Goal: Complete application form: Complete application form

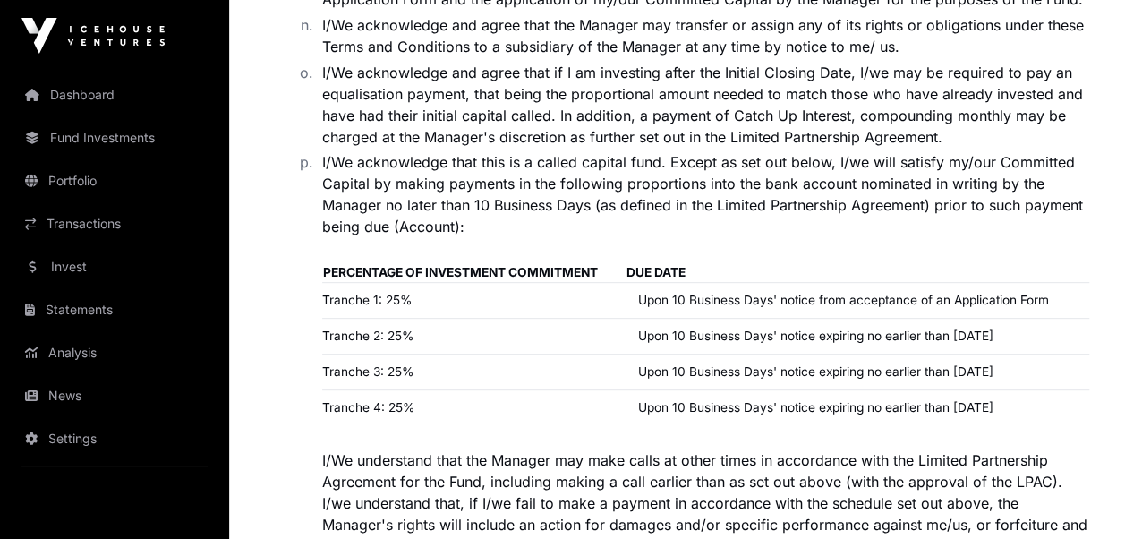
scroll to position [3652, 0]
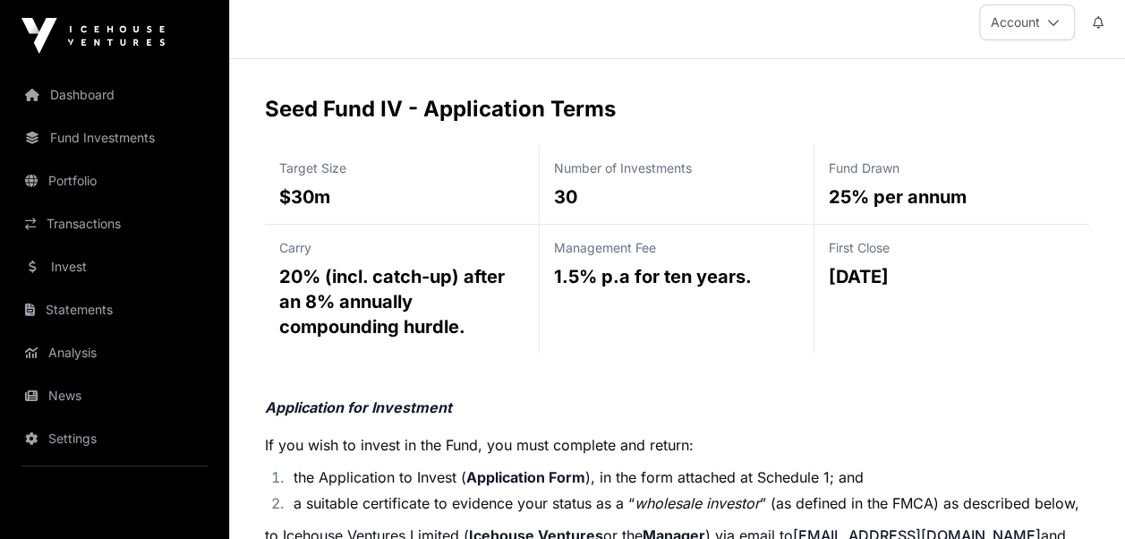
scroll to position [0, 0]
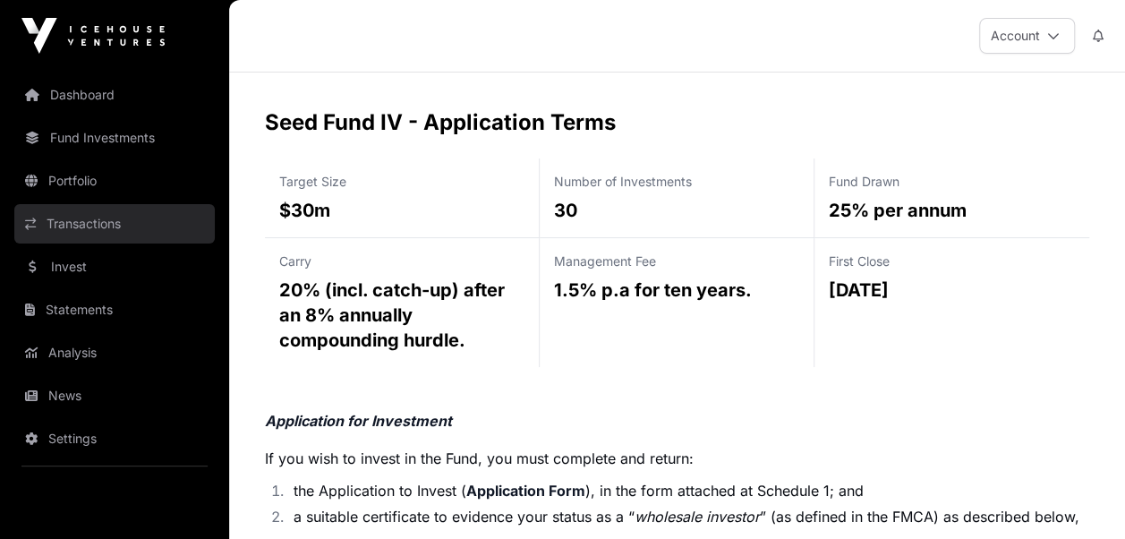
click at [93, 219] on link "Transactions" at bounding box center [114, 223] width 200 height 39
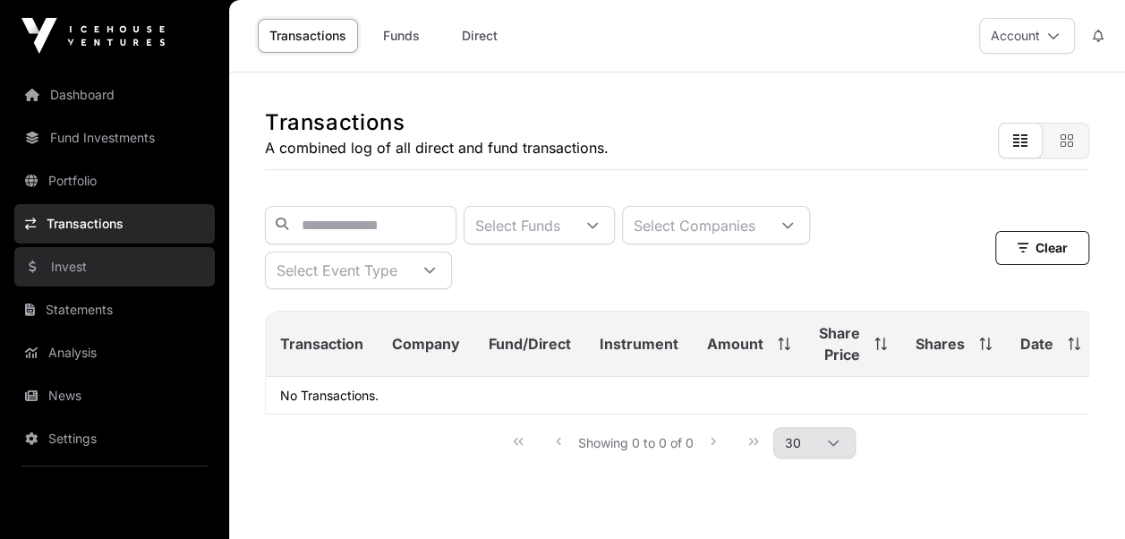
click at [100, 273] on link "Invest" at bounding box center [114, 266] width 200 height 39
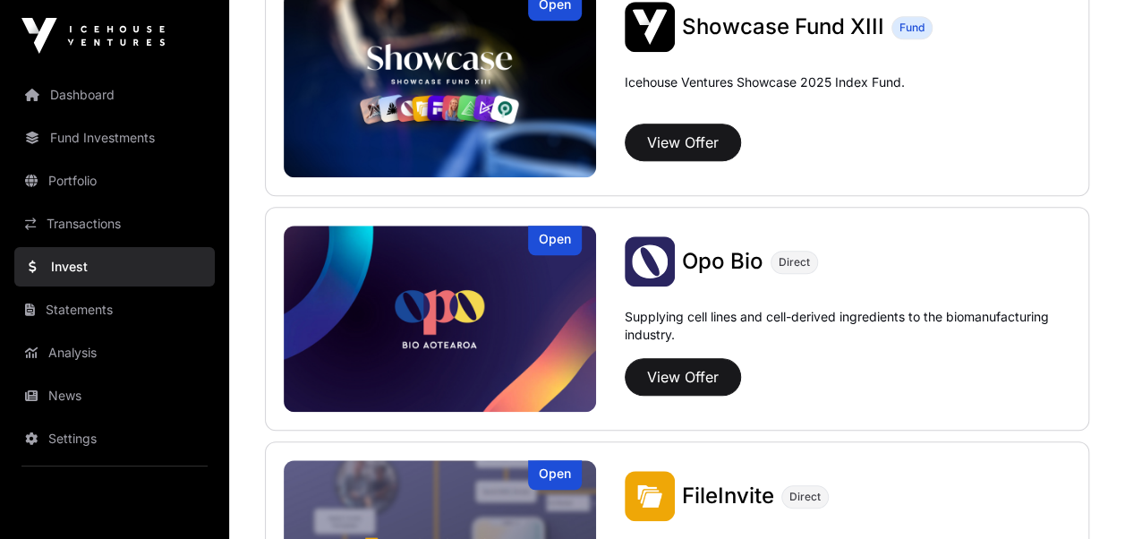
scroll to position [728, 0]
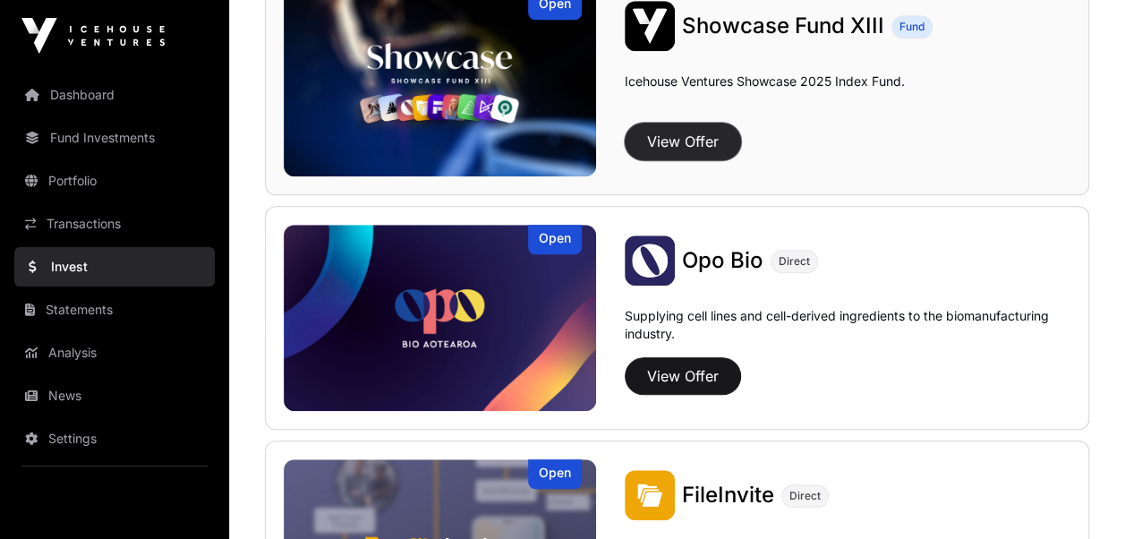
click at [682, 136] on button "View Offer" at bounding box center [683, 142] width 116 height 38
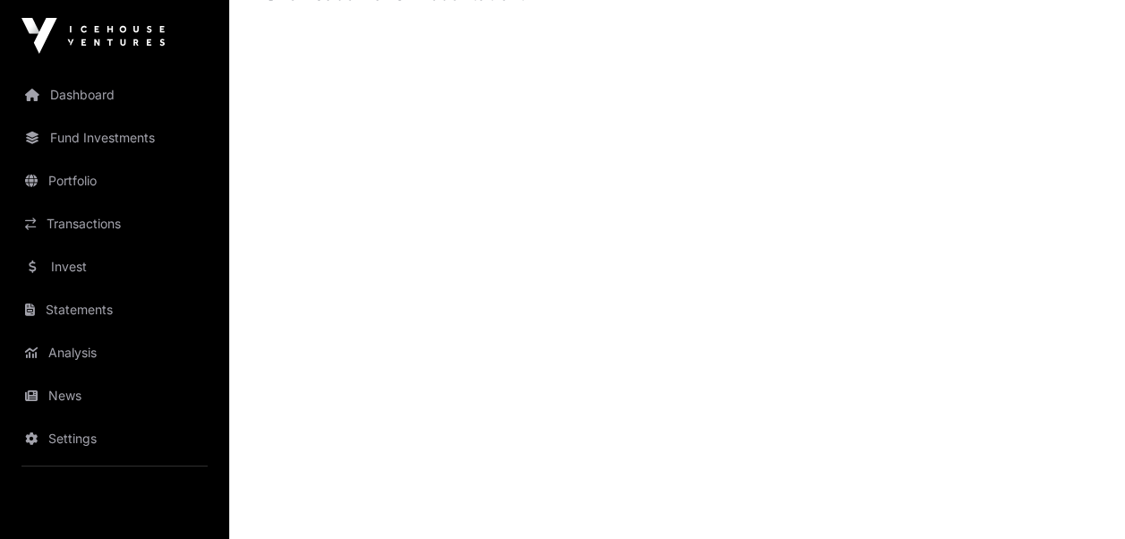
scroll to position [2028, 0]
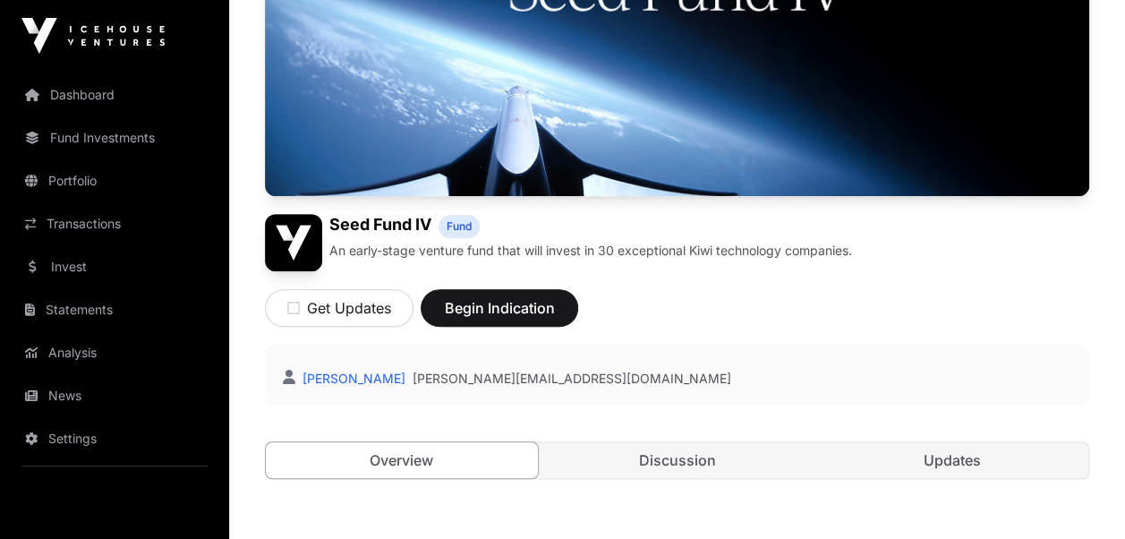
scroll to position [363, 0]
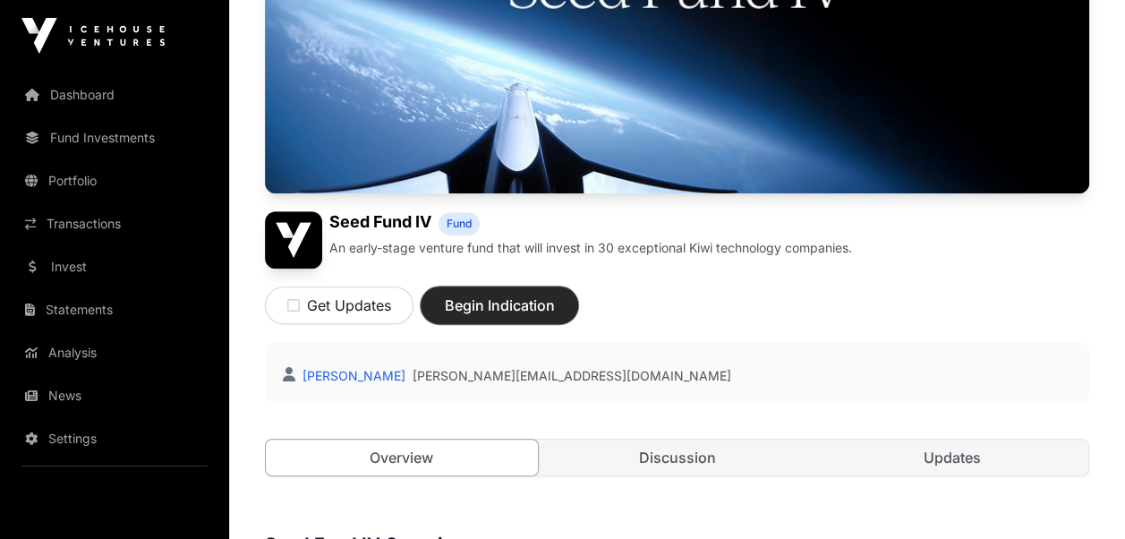
click at [498, 302] on span "Begin Indication" at bounding box center [499, 304] width 113 height 21
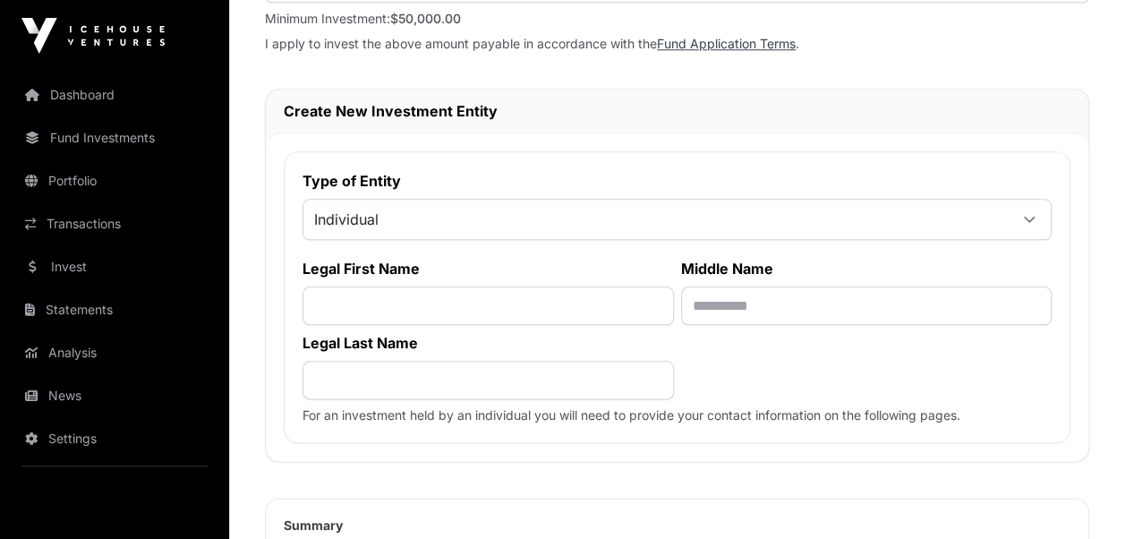
scroll to position [841, 0]
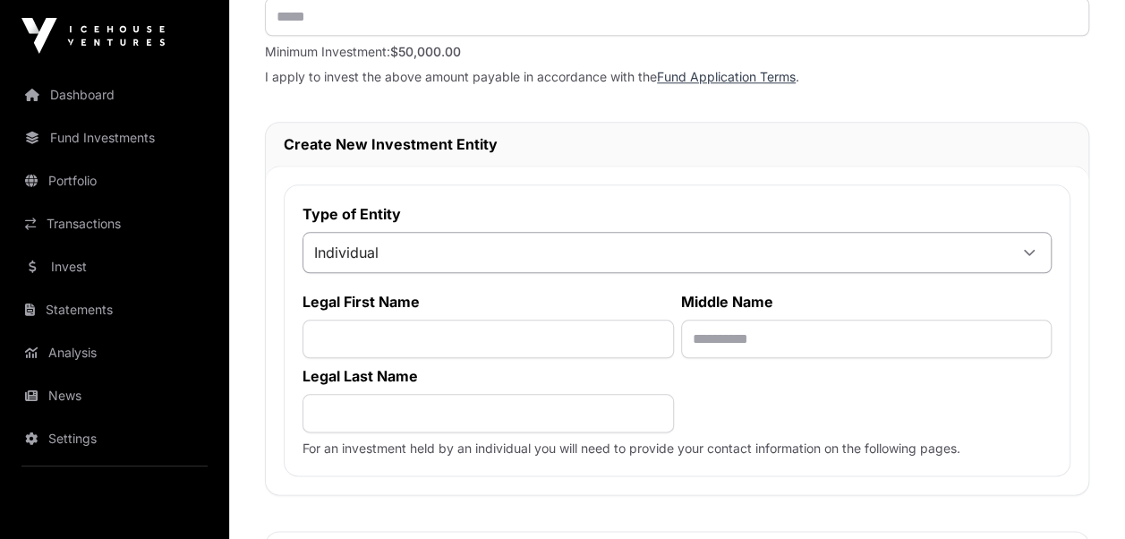
click at [1027, 249] on icon at bounding box center [1029, 252] width 13 height 13
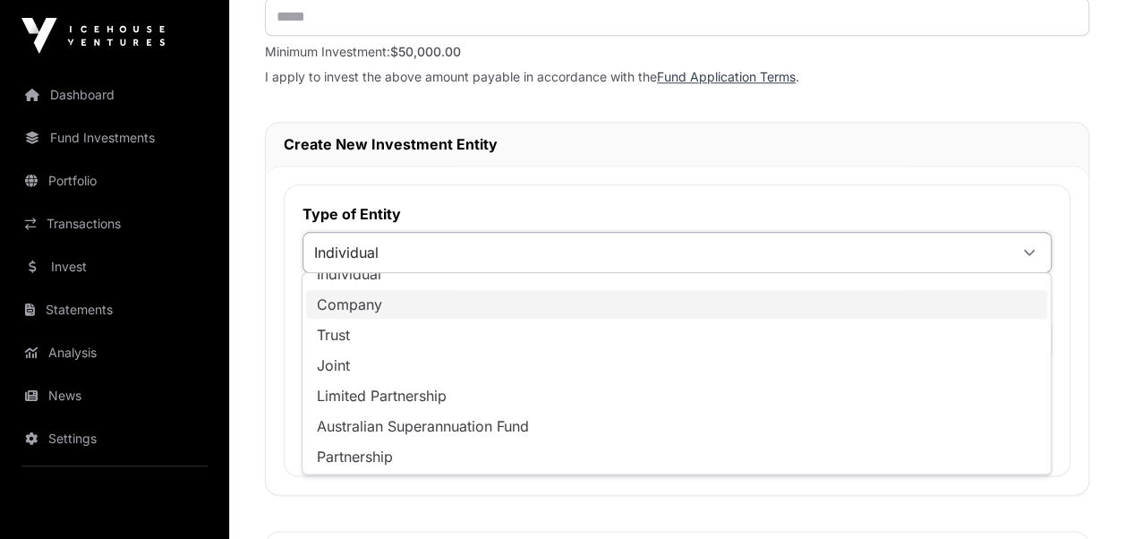
scroll to position [18, 0]
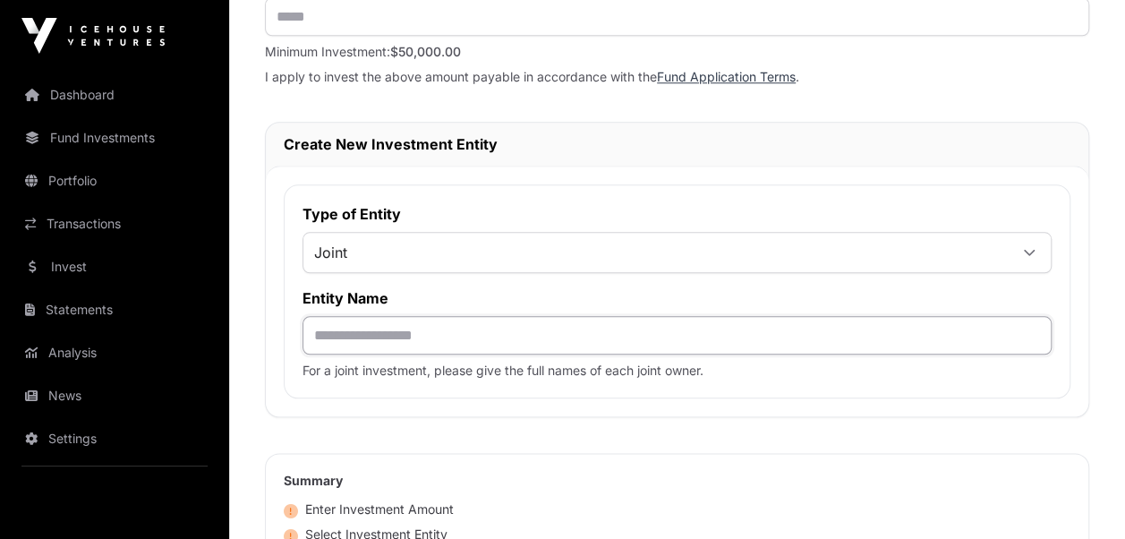
click at [365, 335] on input "text" at bounding box center [677, 335] width 749 height 38
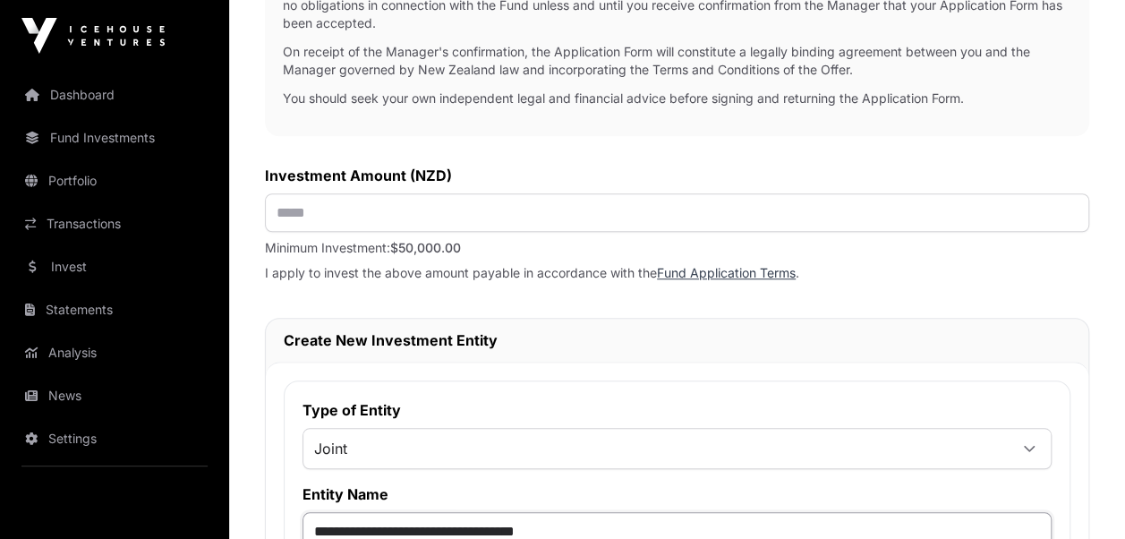
scroll to position [644, 0]
type input "**********"
click at [317, 214] on input "text" at bounding box center [677, 213] width 824 height 38
type input "********"
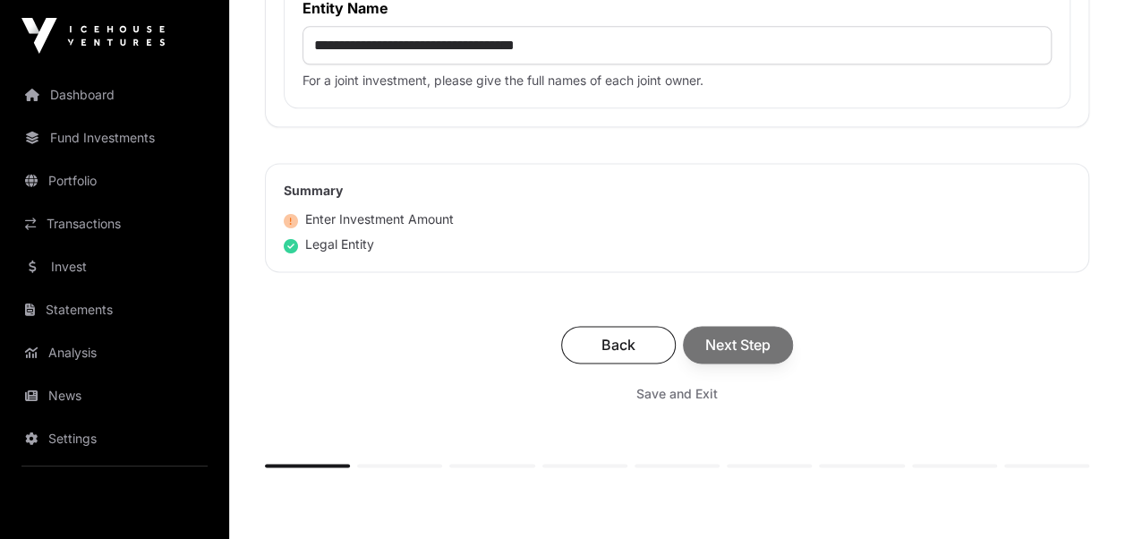
scroll to position [1133, 0]
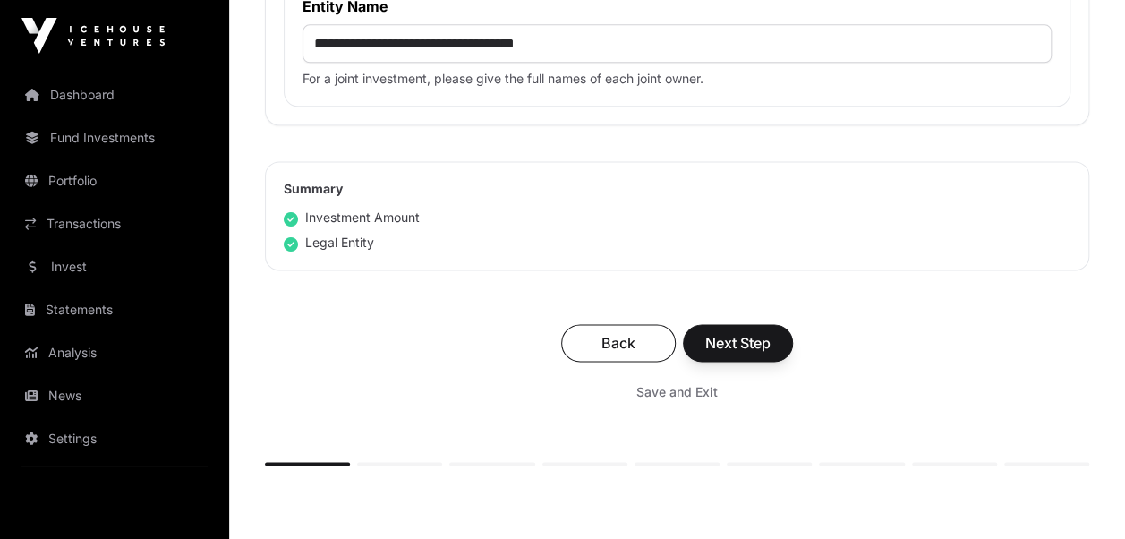
click at [736, 338] on div "Back Next Step" at bounding box center [677, 343] width 789 height 38
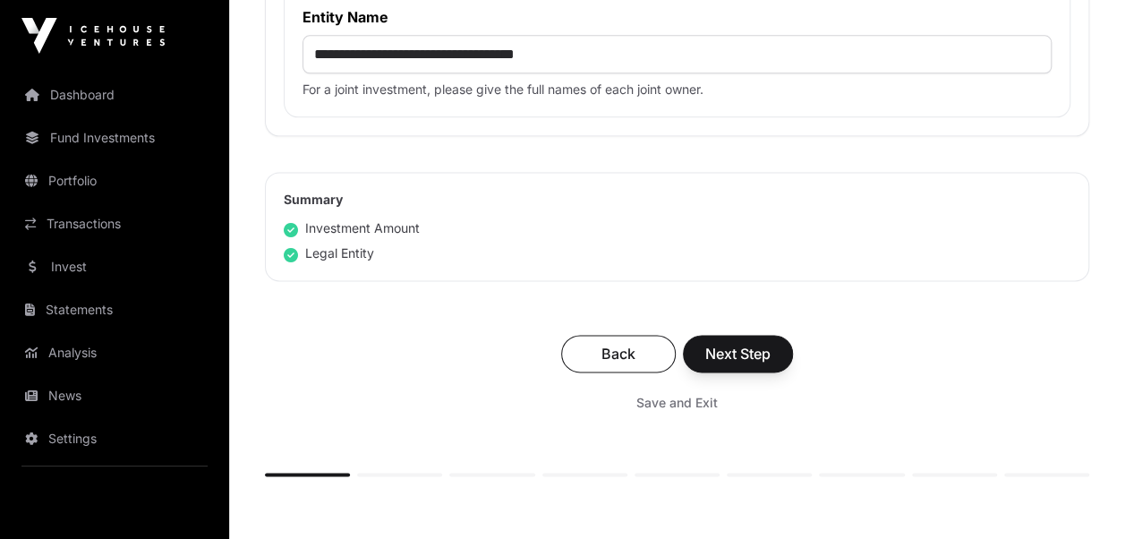
scroll to position [1125, 0]
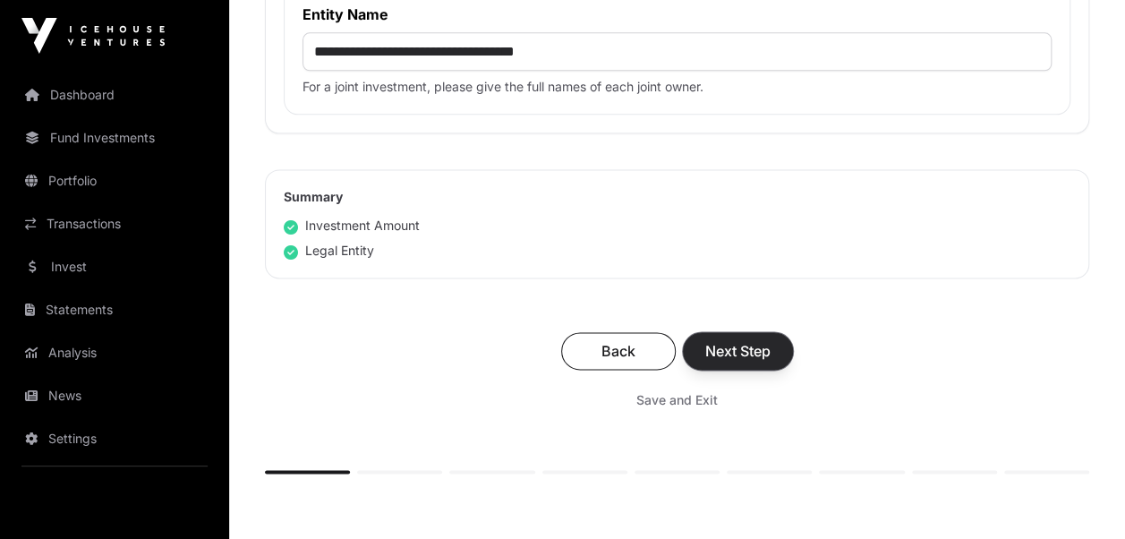
click at [737, 345] on span "Next Step" at bounding box center [737, 350] width 65 height 21
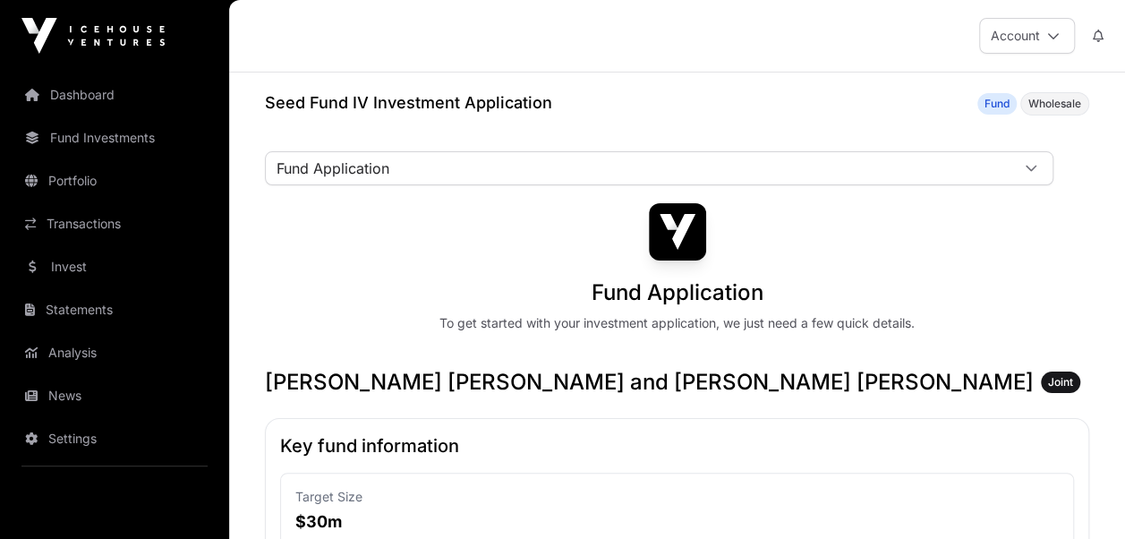
click at [1048, 378] on span "Joint" at bounding box center [1060, 382] width 25 height 14
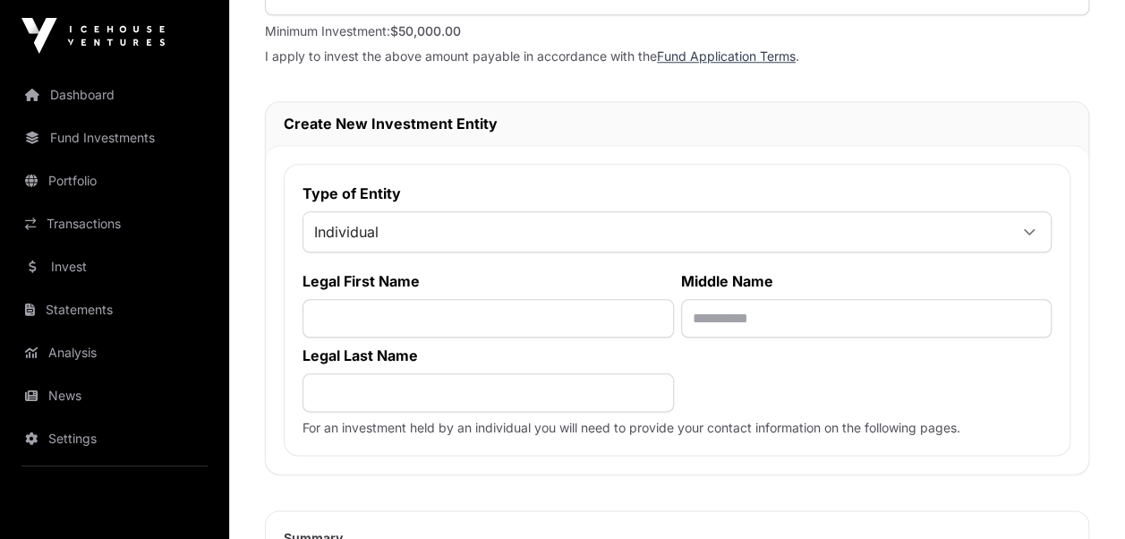
scroll to position [871, 0]
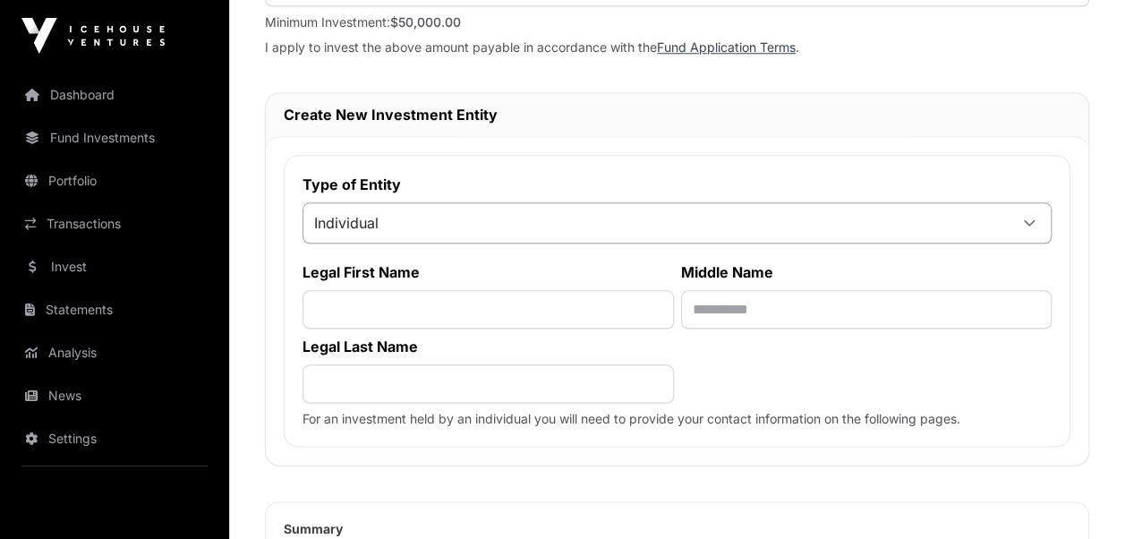
click at [1030, 218] on icon at bounding box center [1029, 223] width 13 height 13
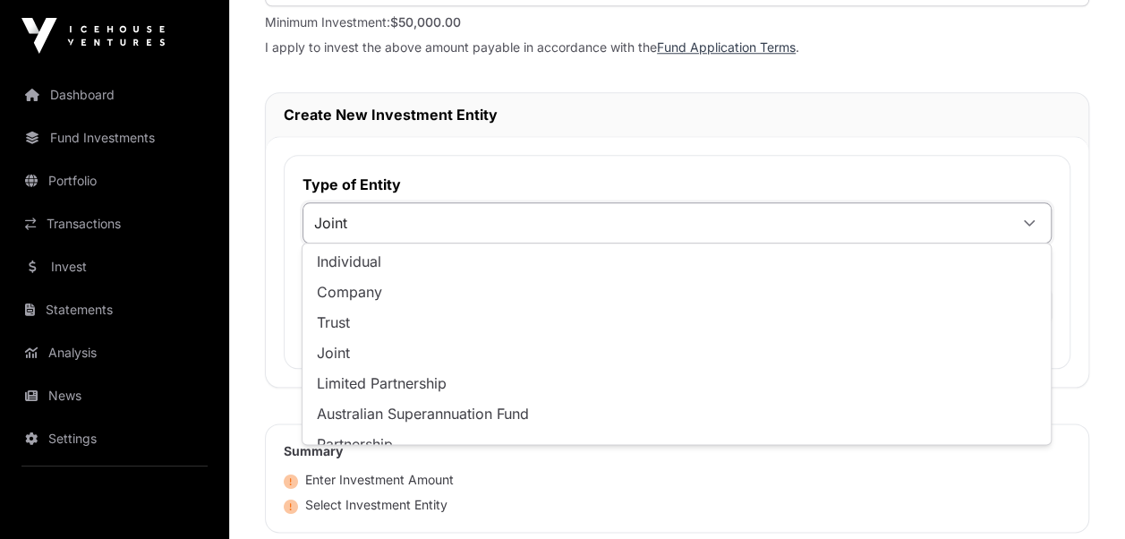
click at [388, 347] on li "Joint" at bounding box center [676, 352] width 741 height 29
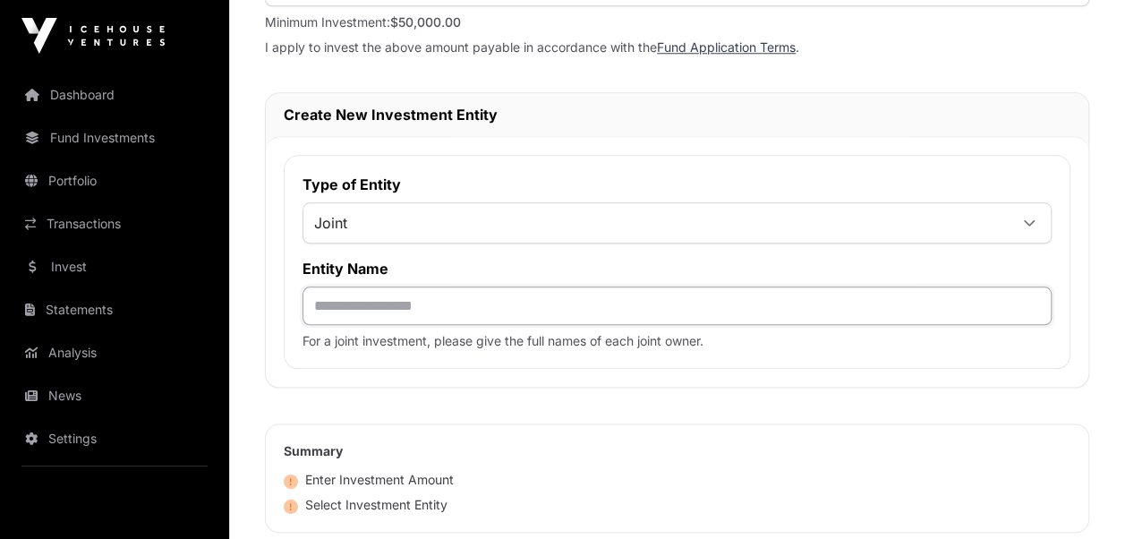
click at [340, 300] on input "text" at bounding box center [677, 305] width 749 height 38
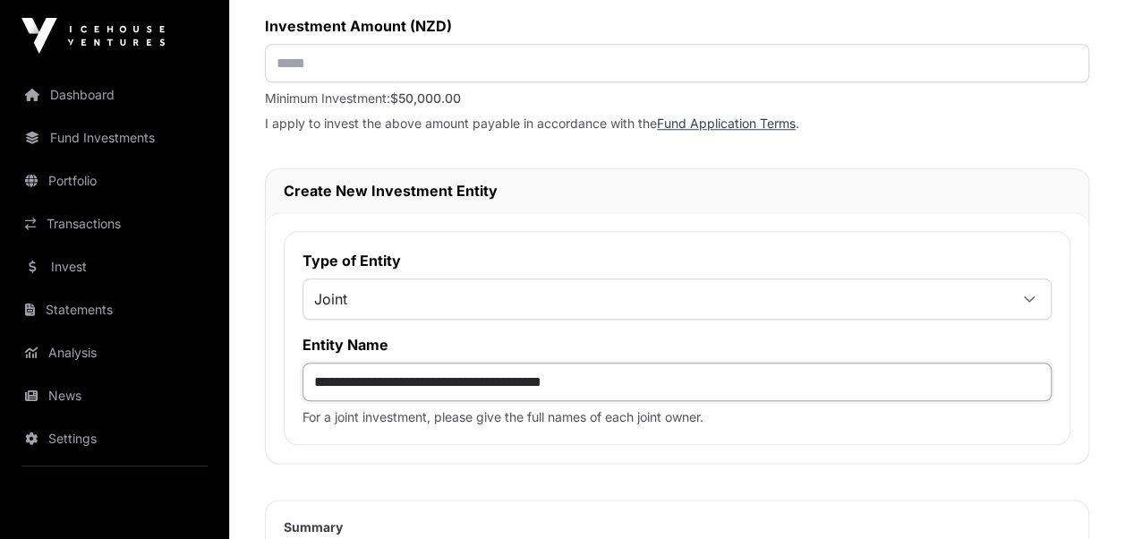
scroll to position [788, 0]
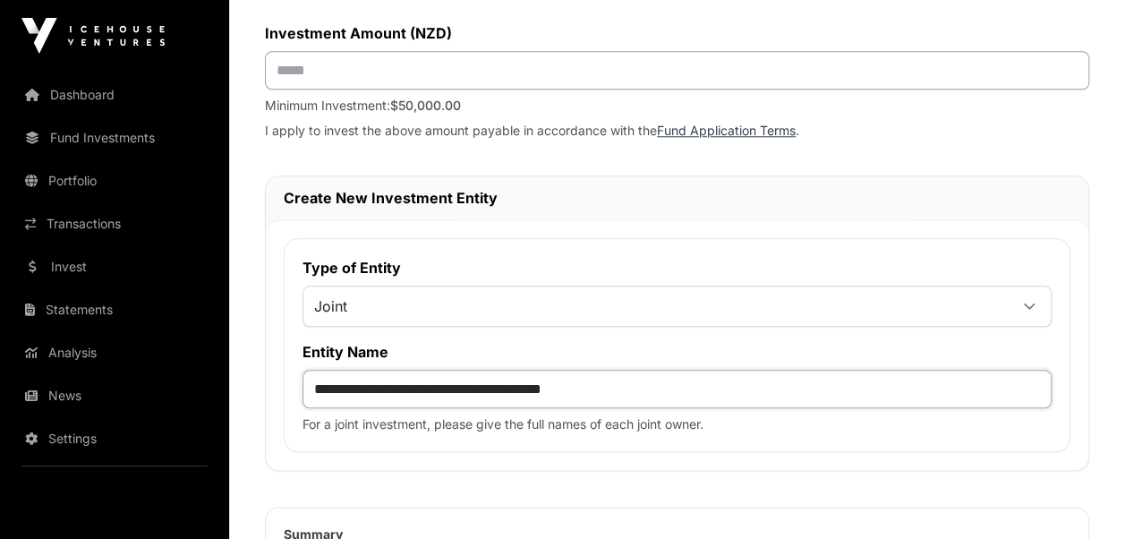
type input "**********"
click at [292, 67] on input "text" at bounding box center [677, 70] width 824 height 38
type input "********"
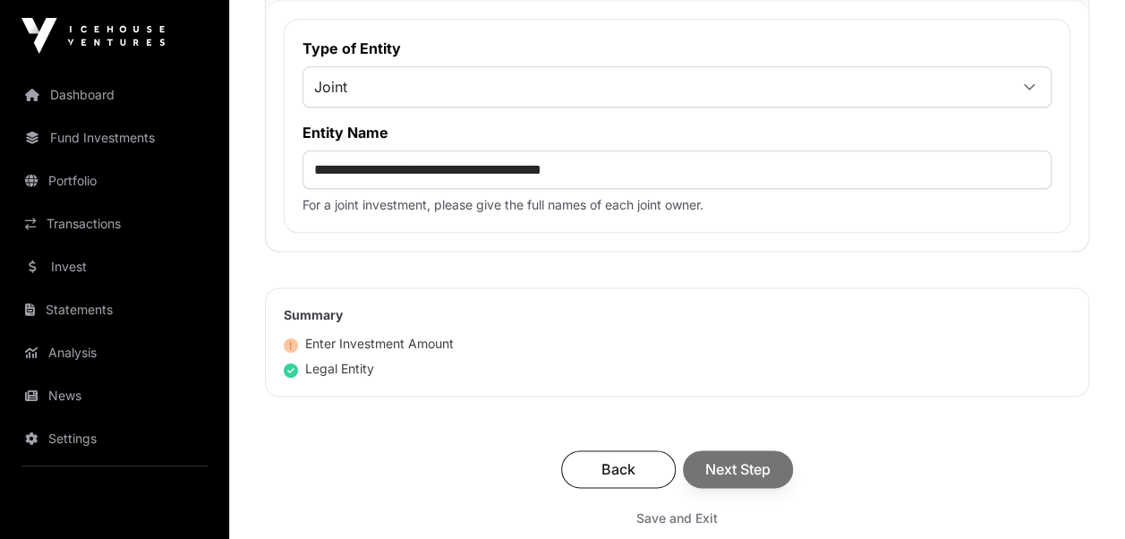
scroll to position [1032, 0]
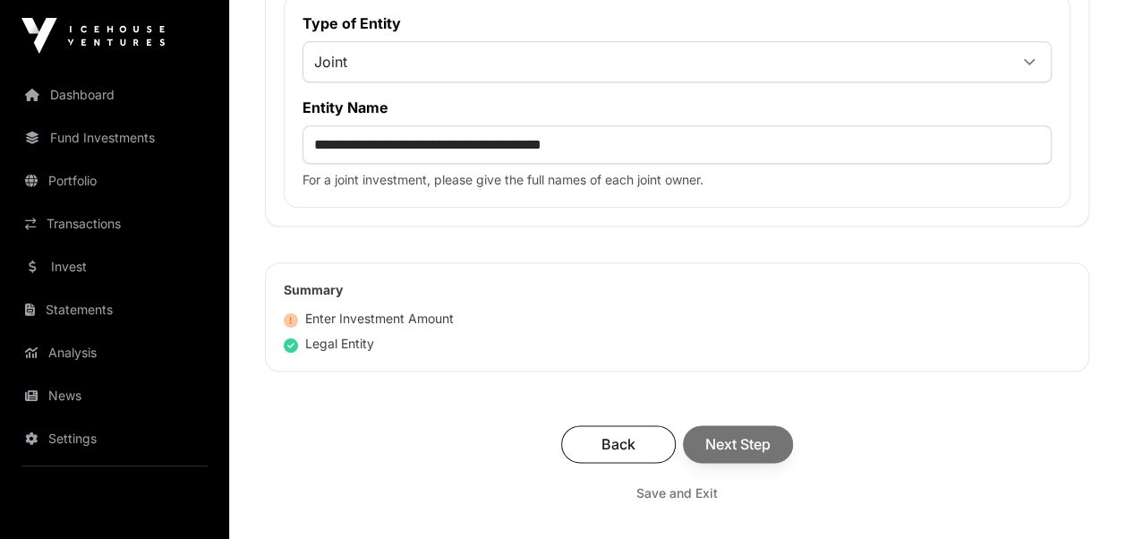
click at [728, 448] on div "Back Next Step" at bounding box center [677, 444] width 789 height 38
click at [742, 438] on span "Next Step" at bounding box center [737, 443] width 65 height 21
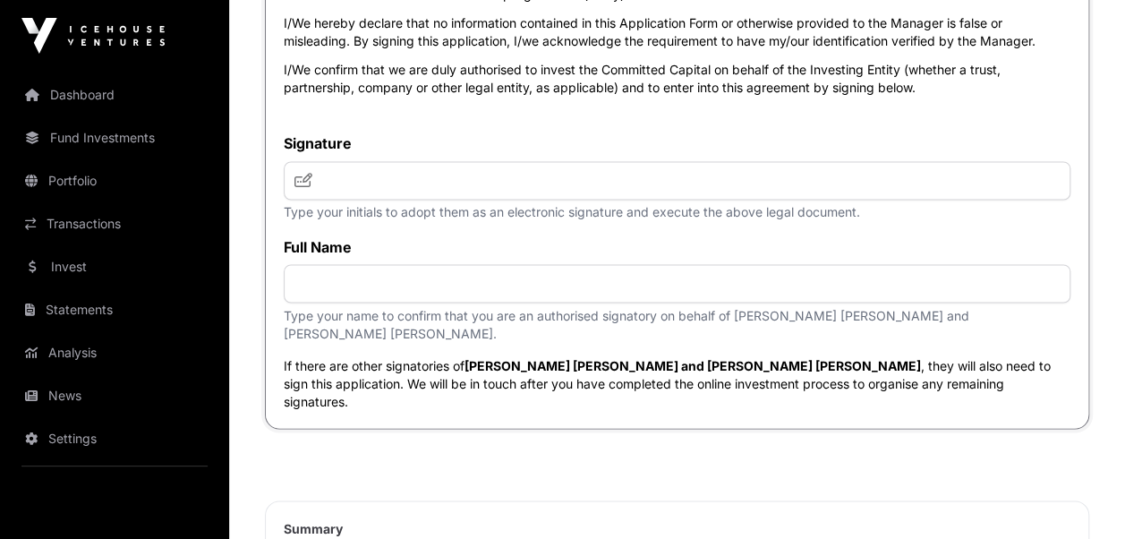
scroll to position [4833, 0]
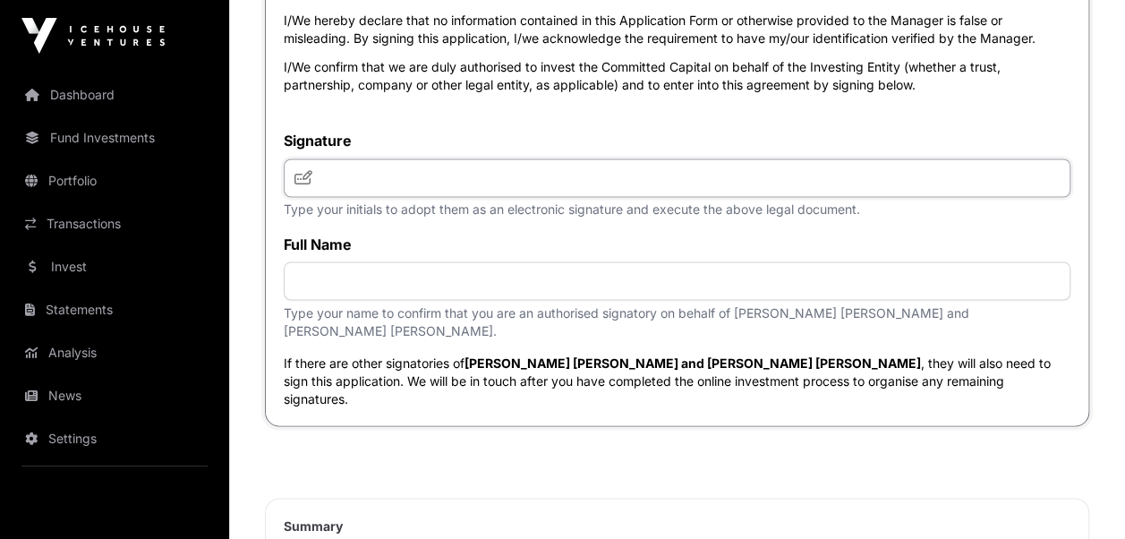
click at [356, 182] on input "text" at bounding box center [677, 177] width 787 height 38
type input "*"
click at [481, 186] on input "***" at bounding box center [677, 177] width 787 height 38
type input "**********"
click at [303, 184] on icon at bounding box center [303, 177] width 18 height 14
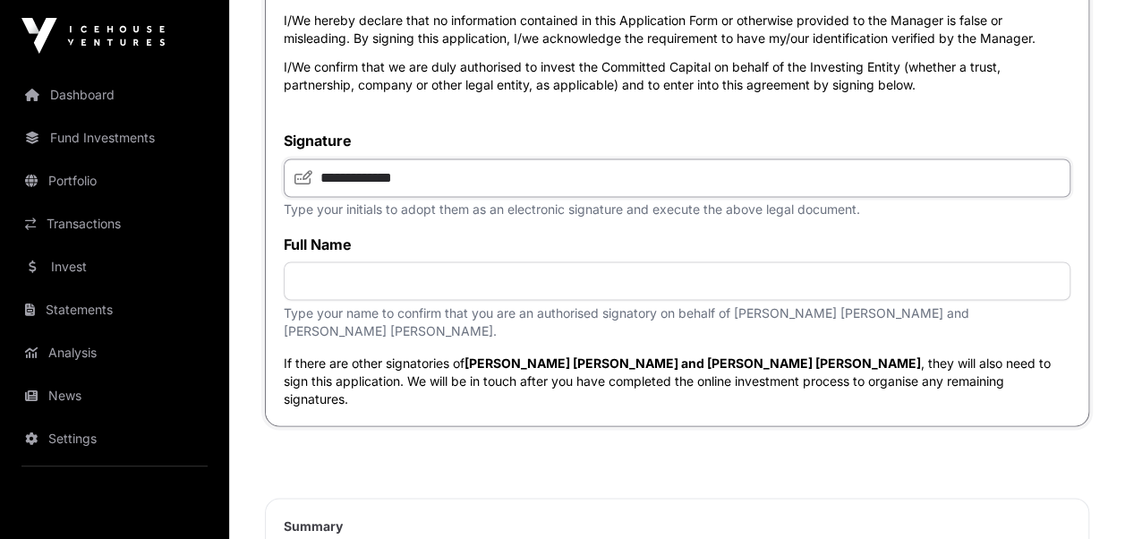
click at [338, 187] on input "**********" at bounding box center [677, 177] width 787 height 38
click at [337, 290] on input "text" at bounding box center [677, 280] width 787 height 38
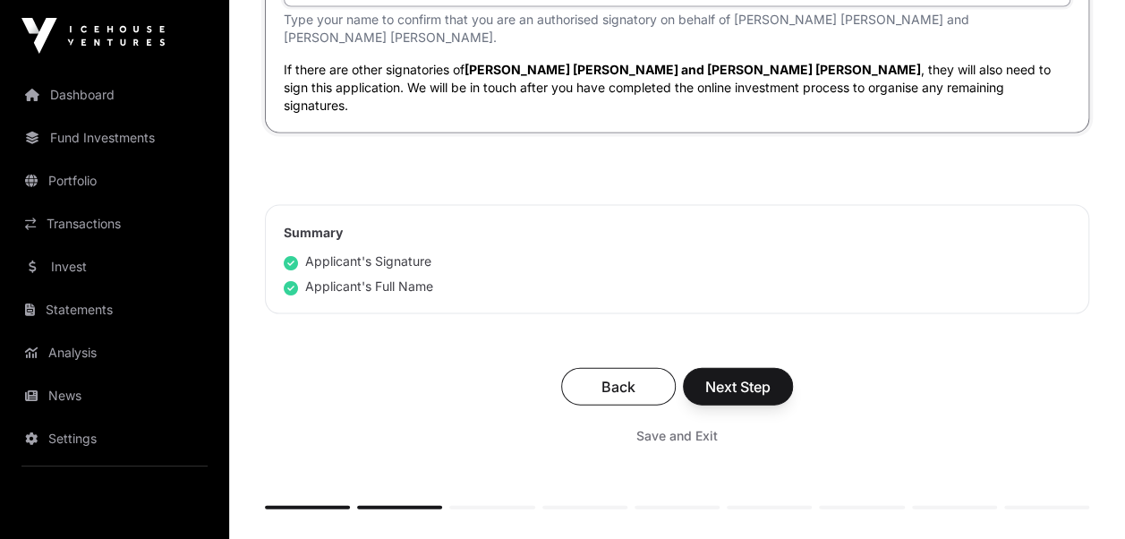
scroll to position [5131, 0]
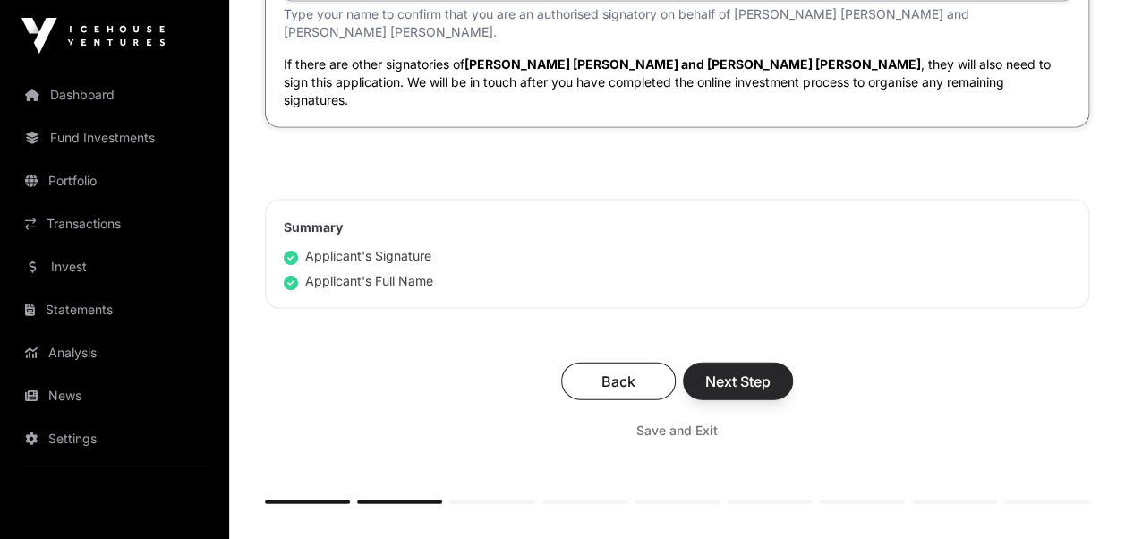
type input "**********"
click at [741, 371] on span "Next Step" at bounding box center [737, 381] width 65 height 21
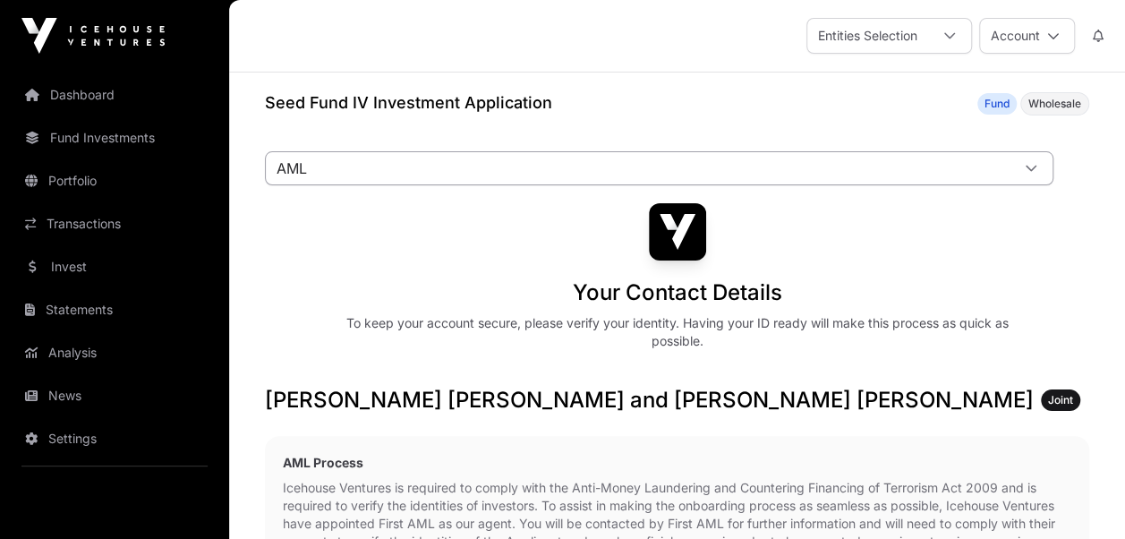
click at [1031, 170] on icon at bounding box center [1031, 168] width 13 height 13
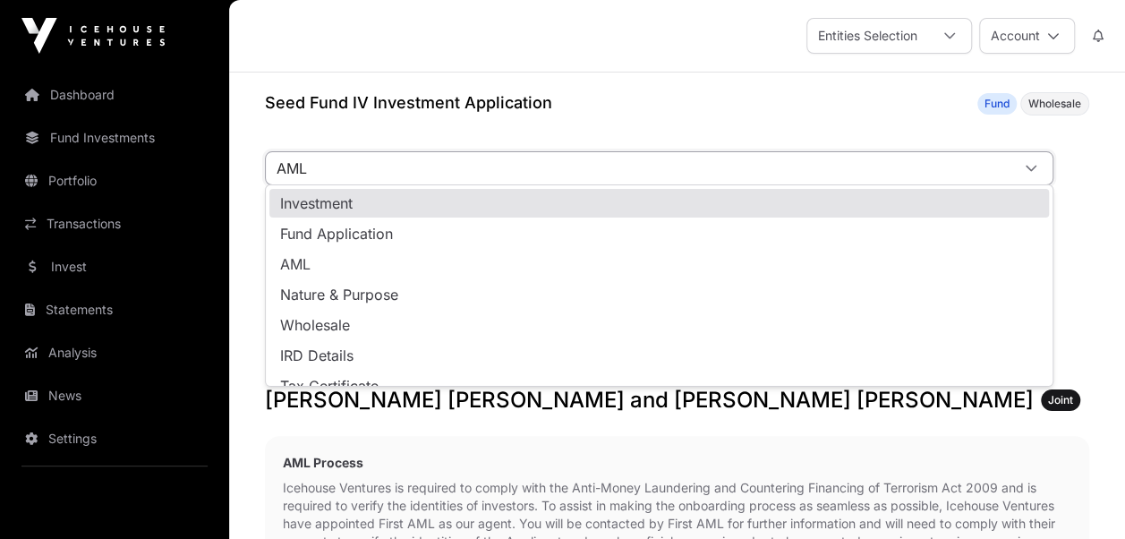
click at [294, 159] on span "AML" at bounding box center [638, 168] width 744 height 32
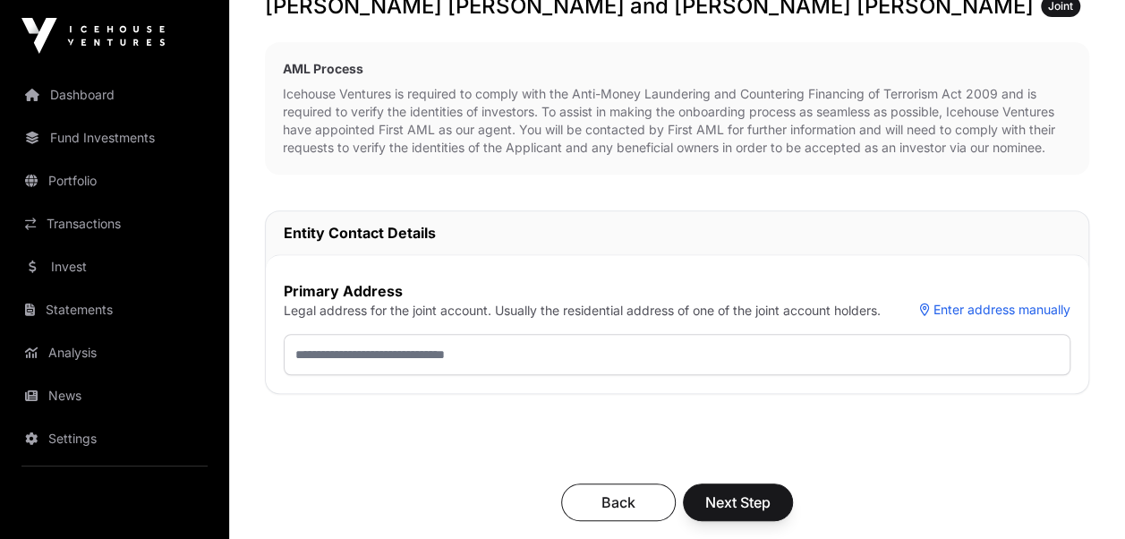
scroll to position [423, 0]
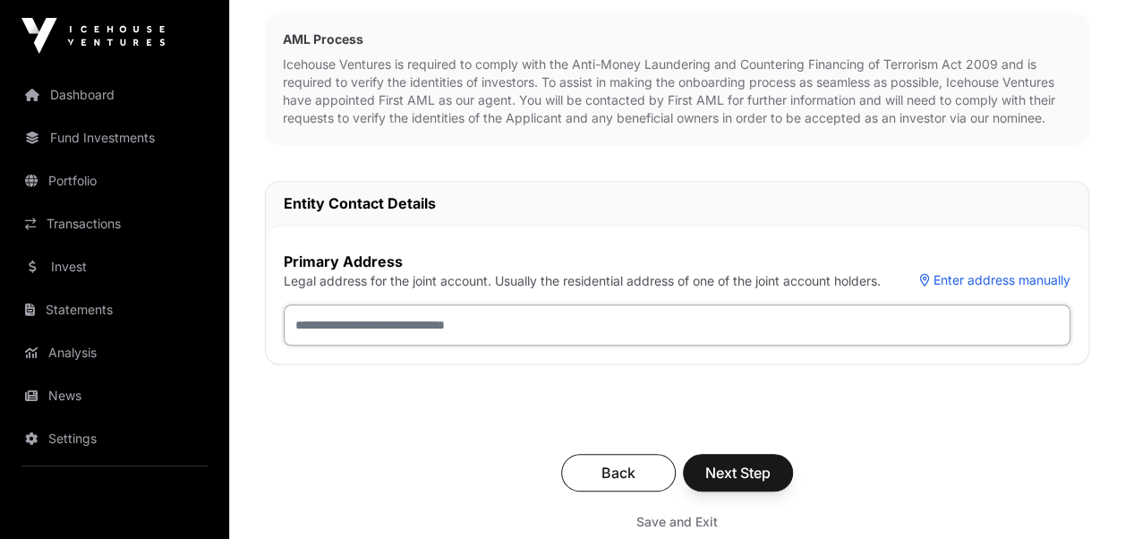
click at [340, 321] on input "text" at bounding box center [677, 324] width 787 height 41
type input "**********"
click at [723, 463] on span "Next Step" at bounding box center [737, 472] width 65 height 21
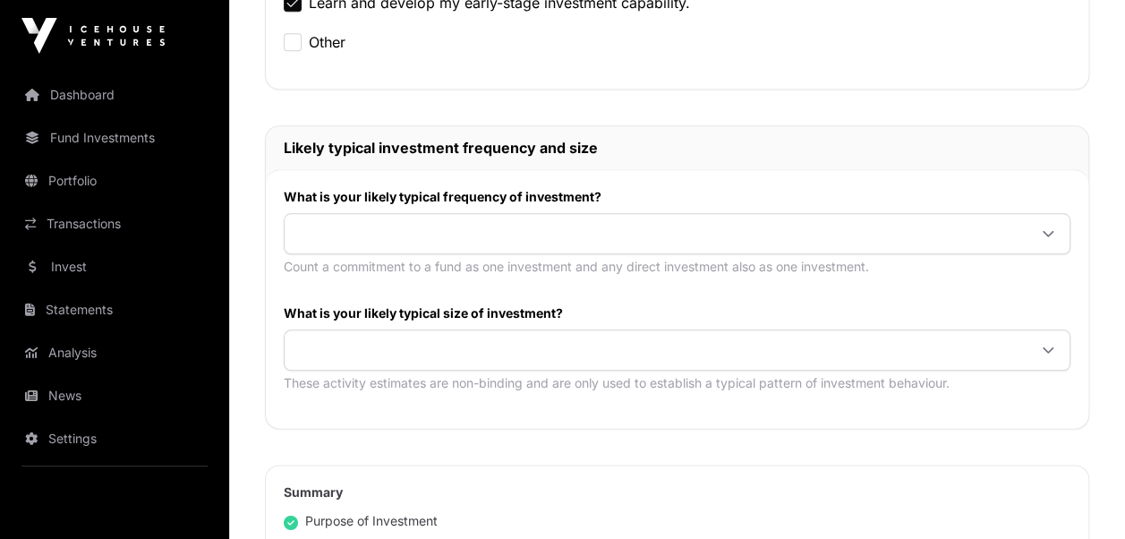
scroll to position [853, 0]
click at [322, 227] on span at bounding box center [656, 234] width 742 height 32
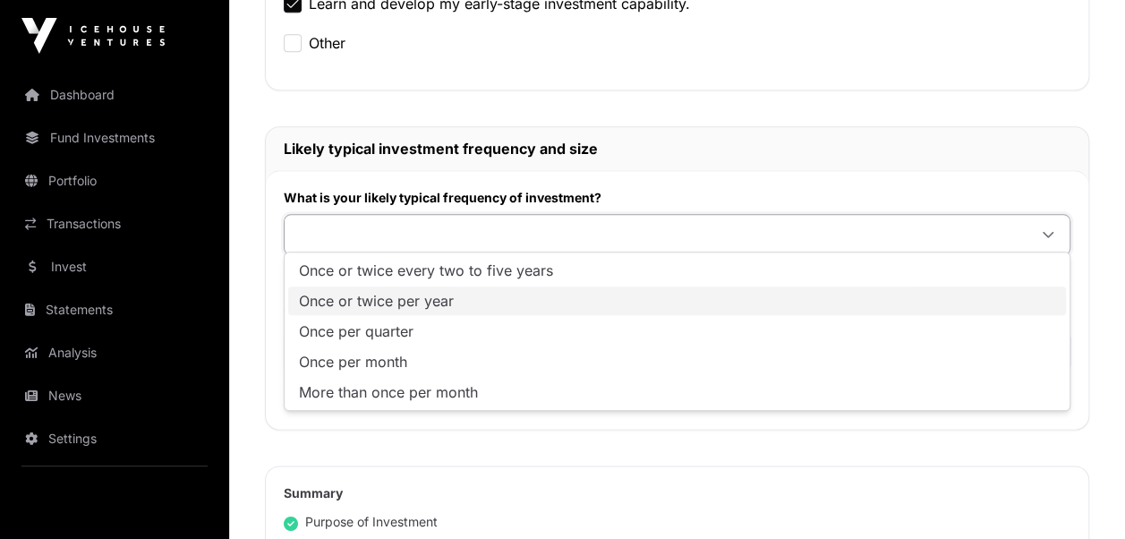
click at [376, 304] on span "Once or twice per year" at bounding box center [376, 301] width 155 height 14
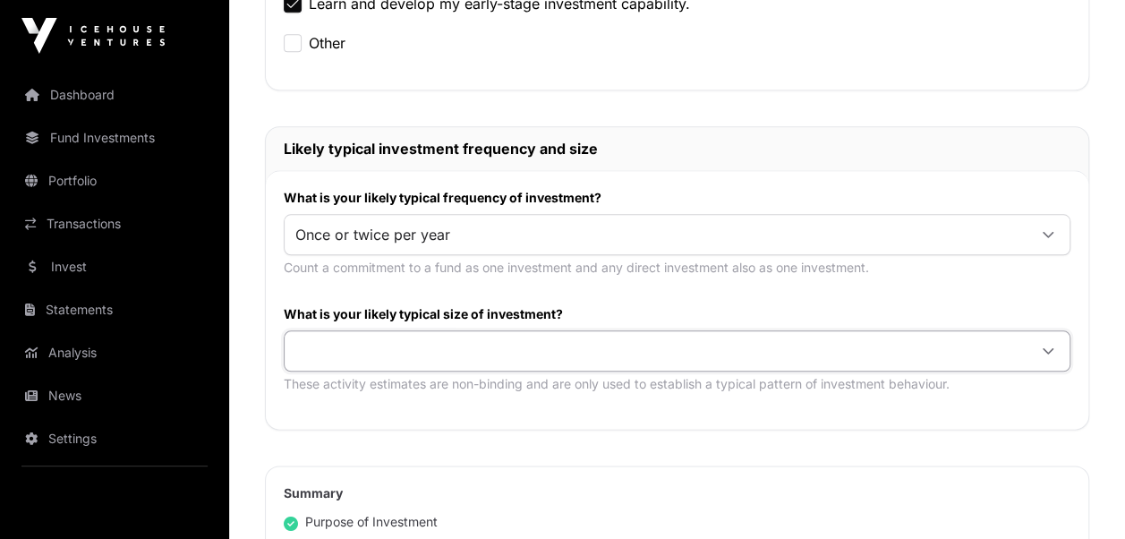
click at [319, 342] on span at bounding box center [656, 351] width 742 height 32
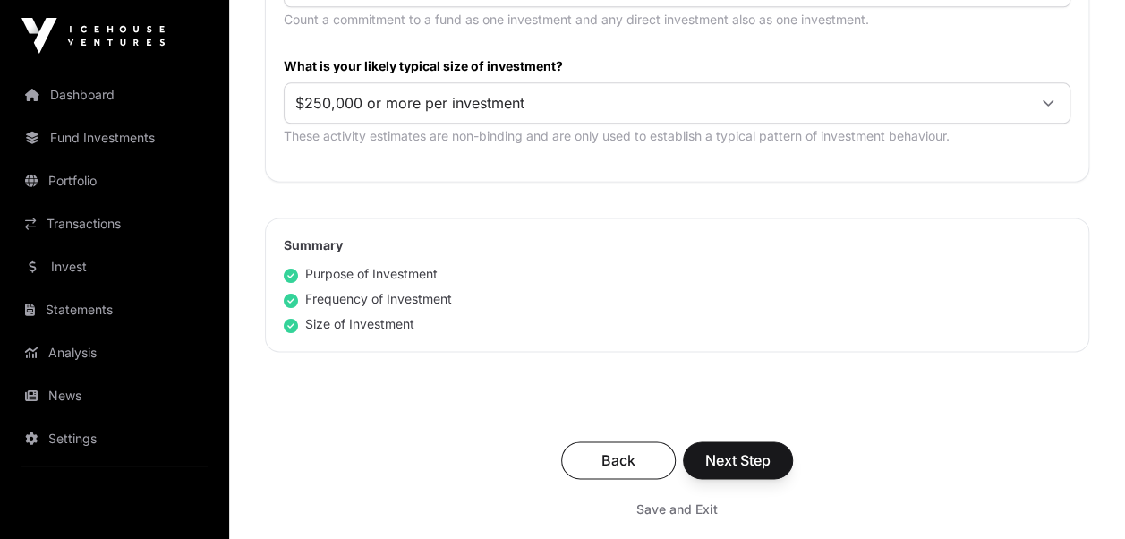
scroll to position [1300, 0]
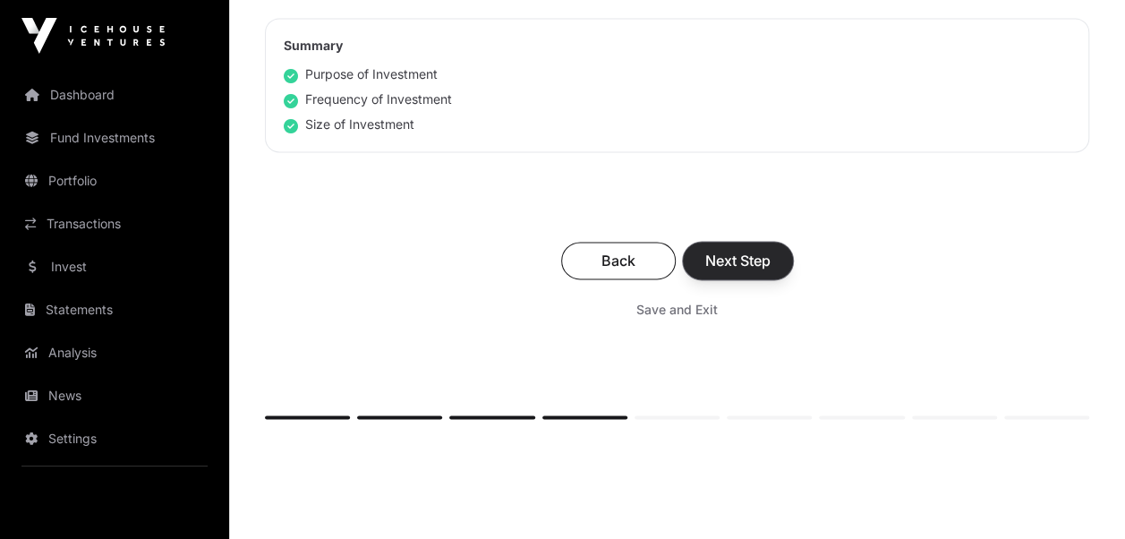
click at [727, 261] on span "Next Step" at bounding box center [737, 260] width 65 height 21
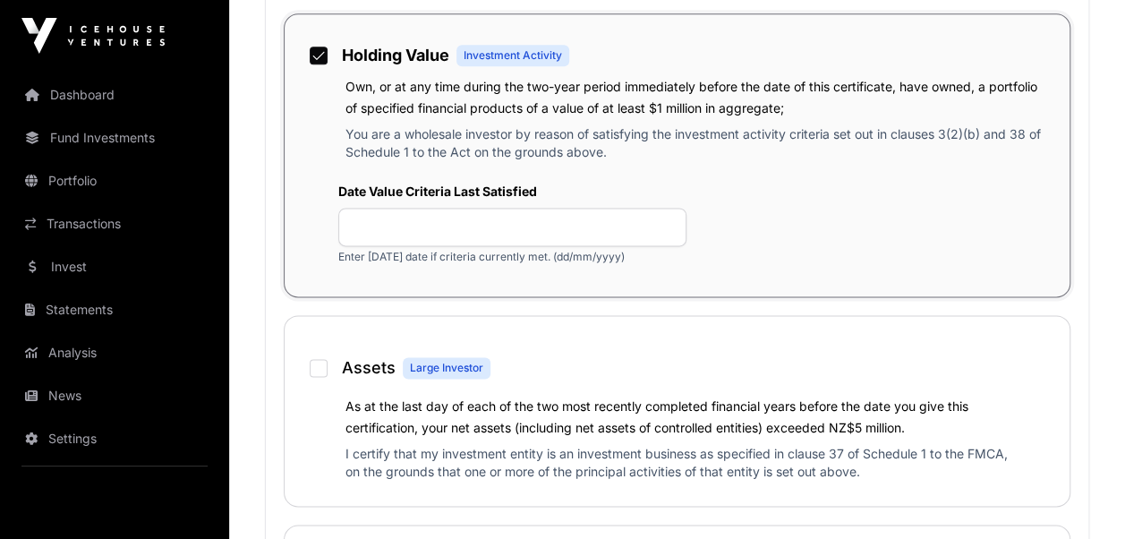
scroll to position [1151, 0]
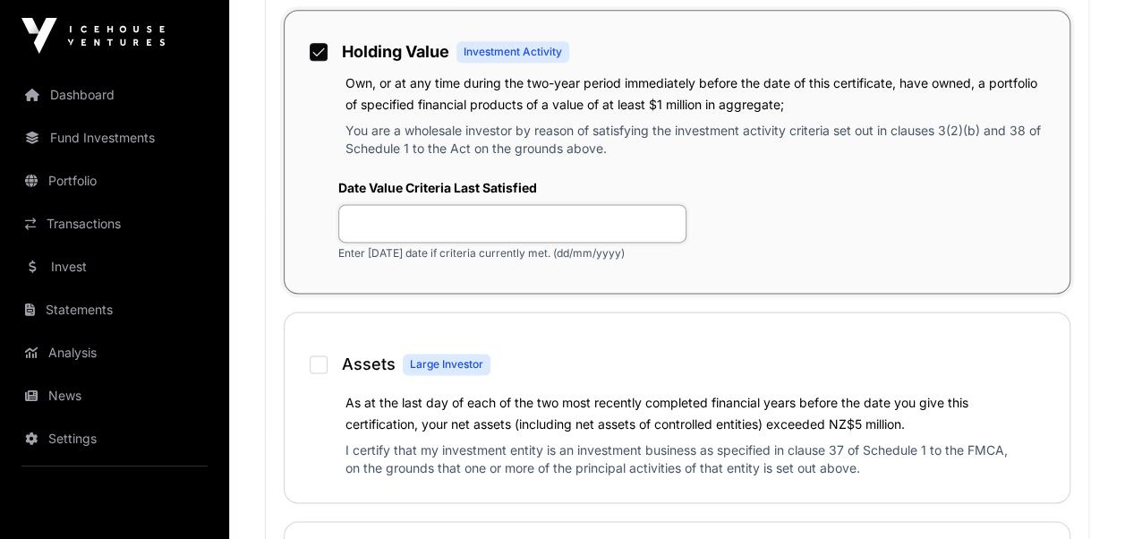
click at [381, 225] on input "text" at bounding box center [512, 223] width 348 height 38
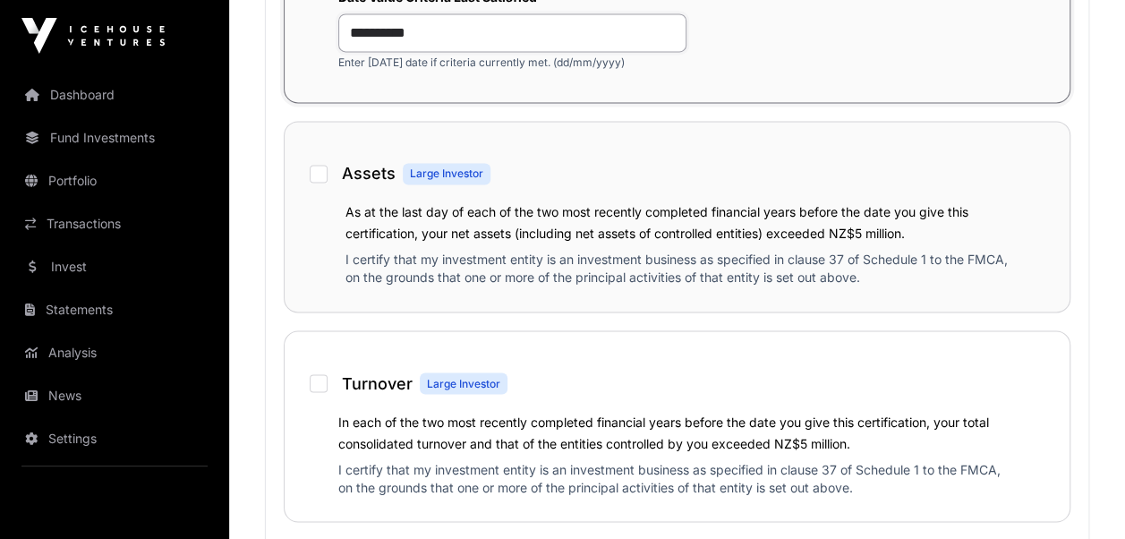
scroll to position [1348, 0]
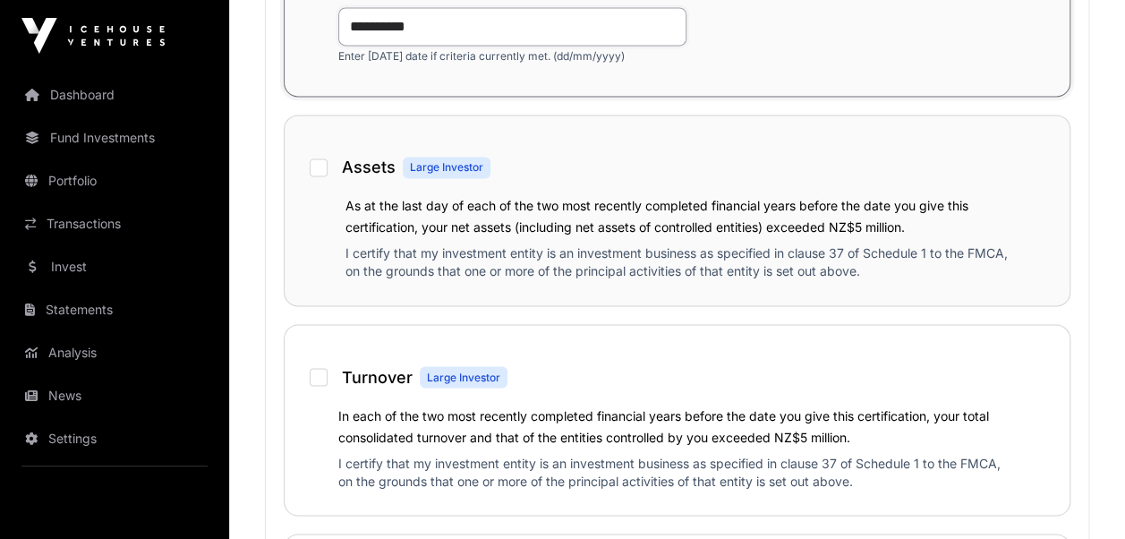
type input "**********"
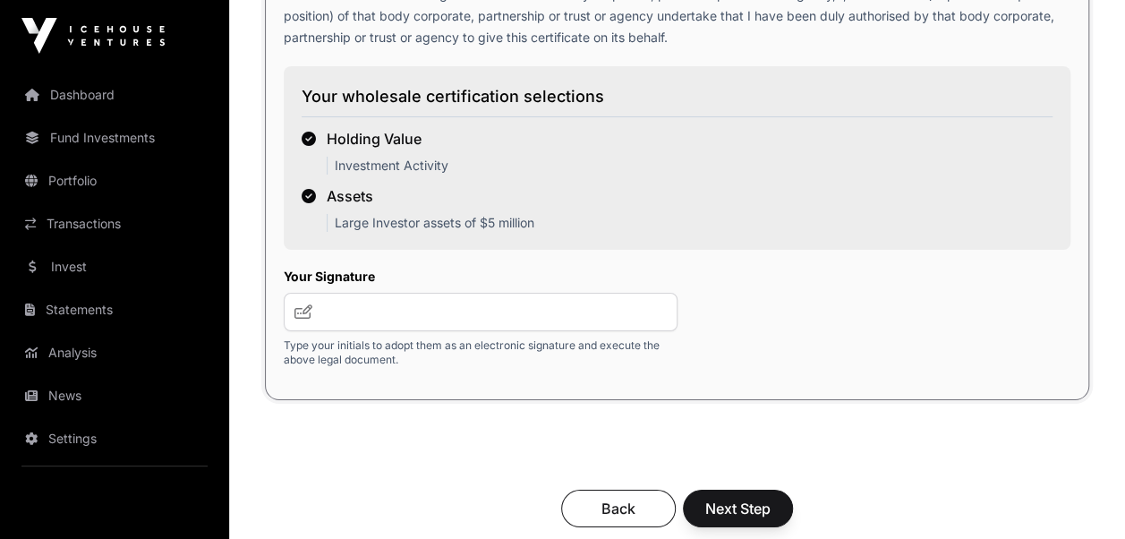
scroll to position [3102, 0]
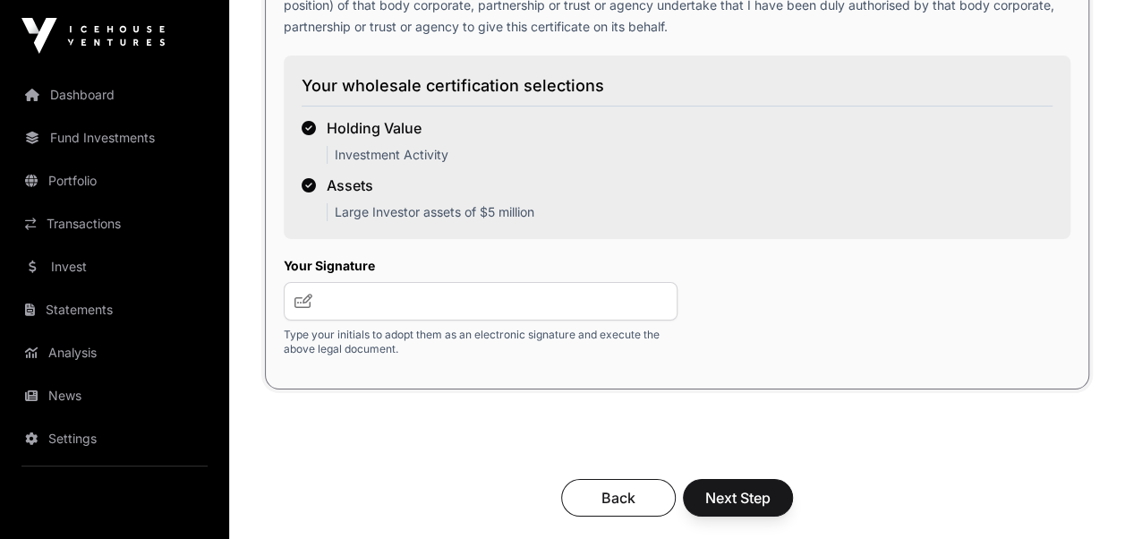
click at [303, 296] on icon at bounding box center [303, 301] width 18 height 14
click at [329, 294] on input "text" at bounding box center [481, 301] width 394 height 38
type input "**********"
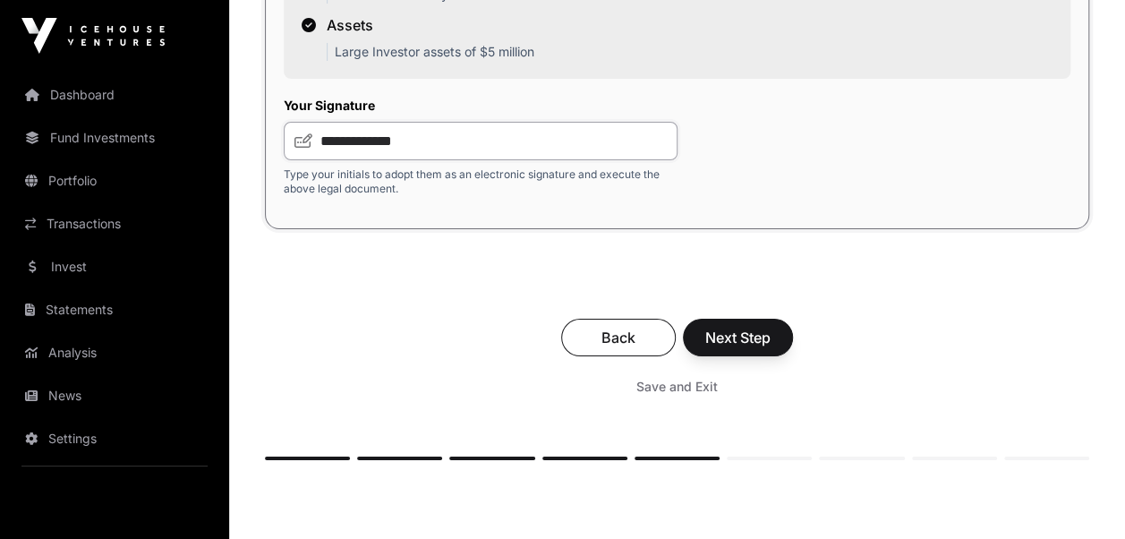
scroll to position [3281, 0]
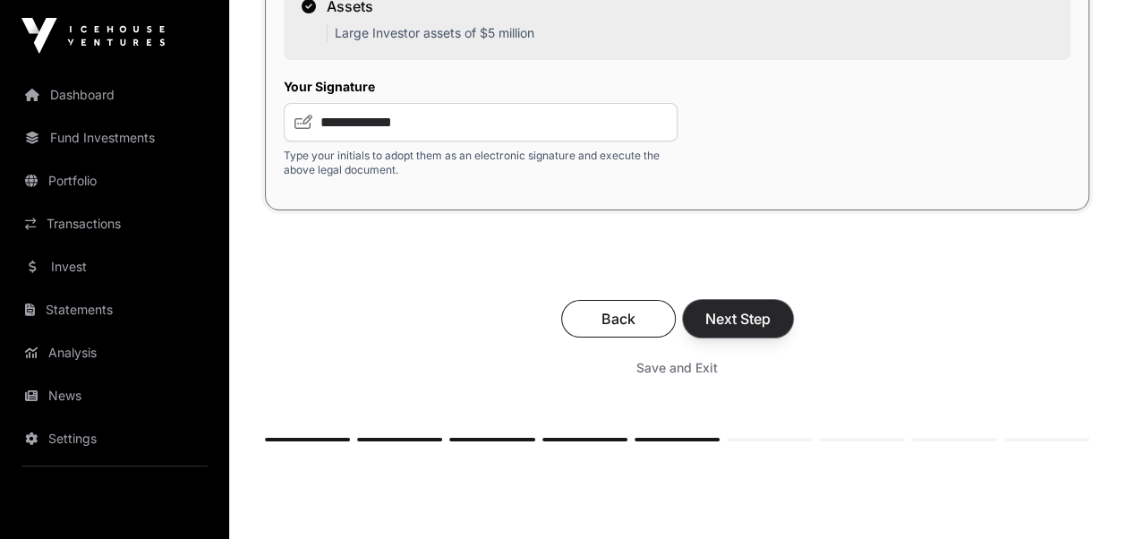
click at [738, 308] on span "Next Step" at bounding box center [737, 318] width 65 height 21
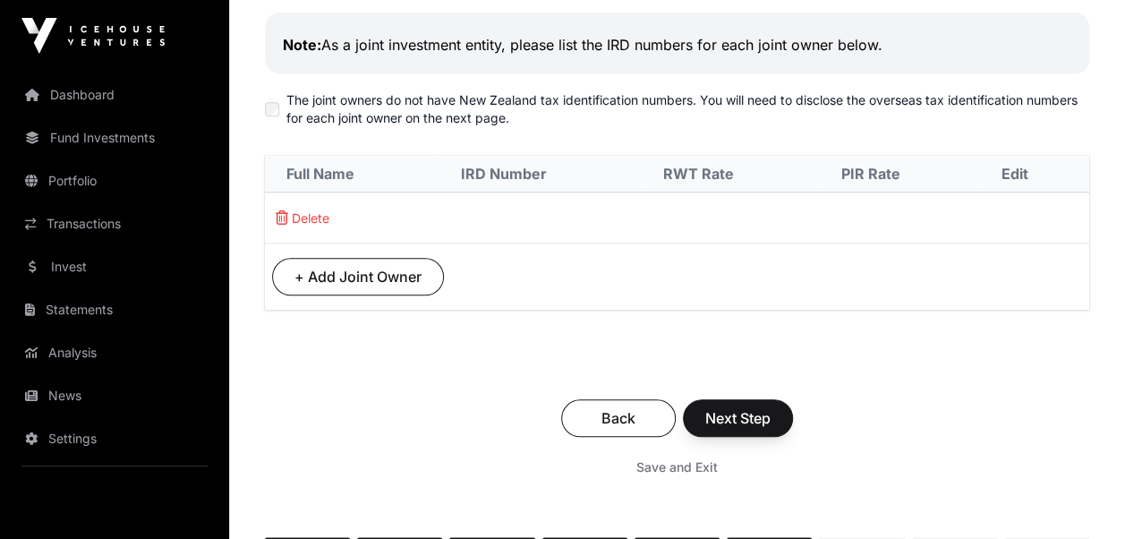
scroll to position [781, 0]
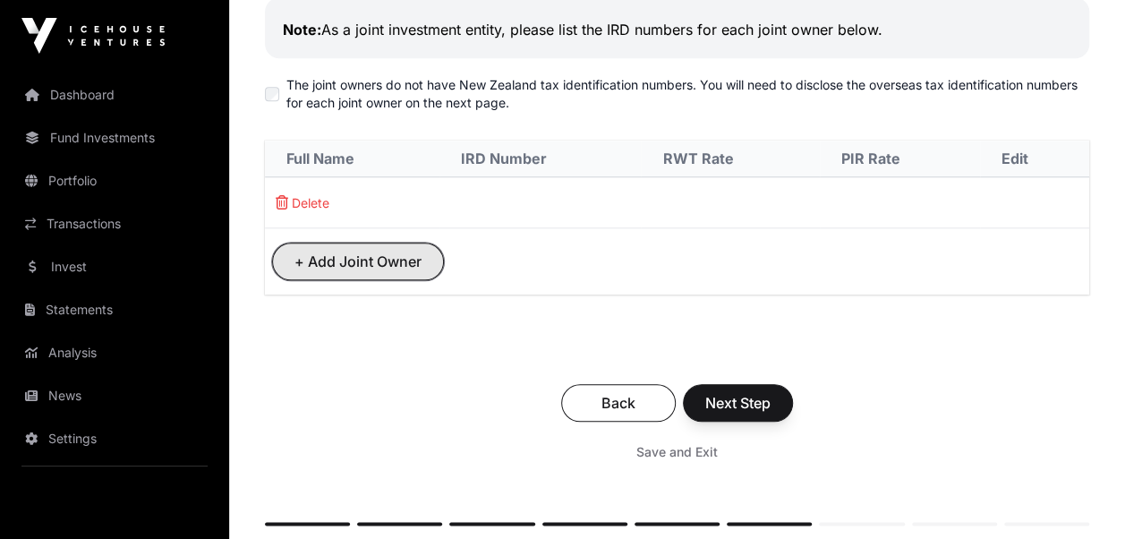
click at [332, 263] on span "+ Add Joint Owner" at bounding box center [357, 261] width 127 height 21
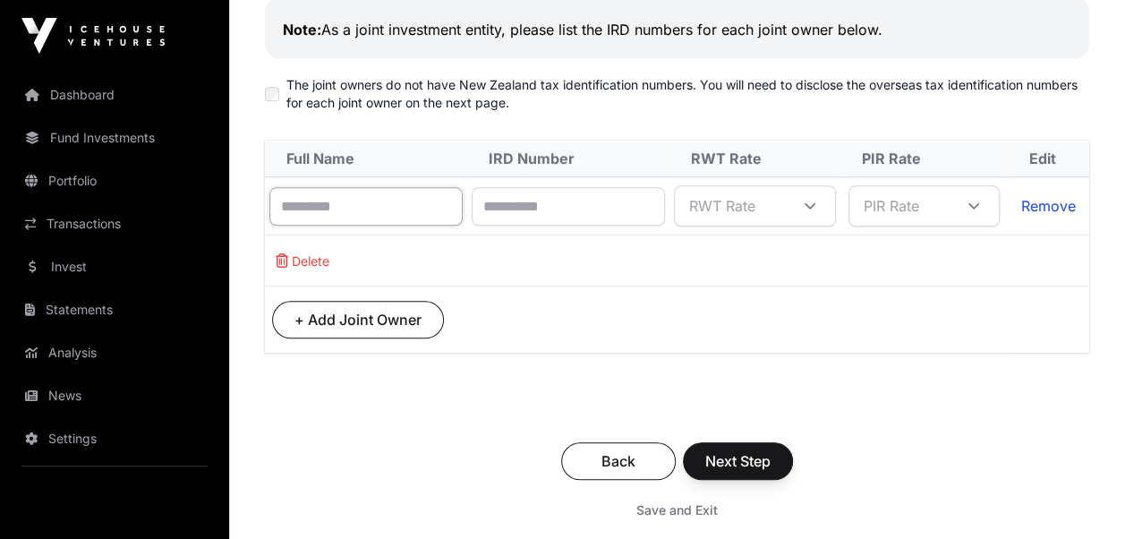
click at [346, 202] on input "text" at bounding box center [365, 206] width 193 height 38
click at [980, 200] on icon at bounding box center [974, 206] width 13 height 13
click at [835, 203] on icon at bounding box center [829, 206] width 11 height 6
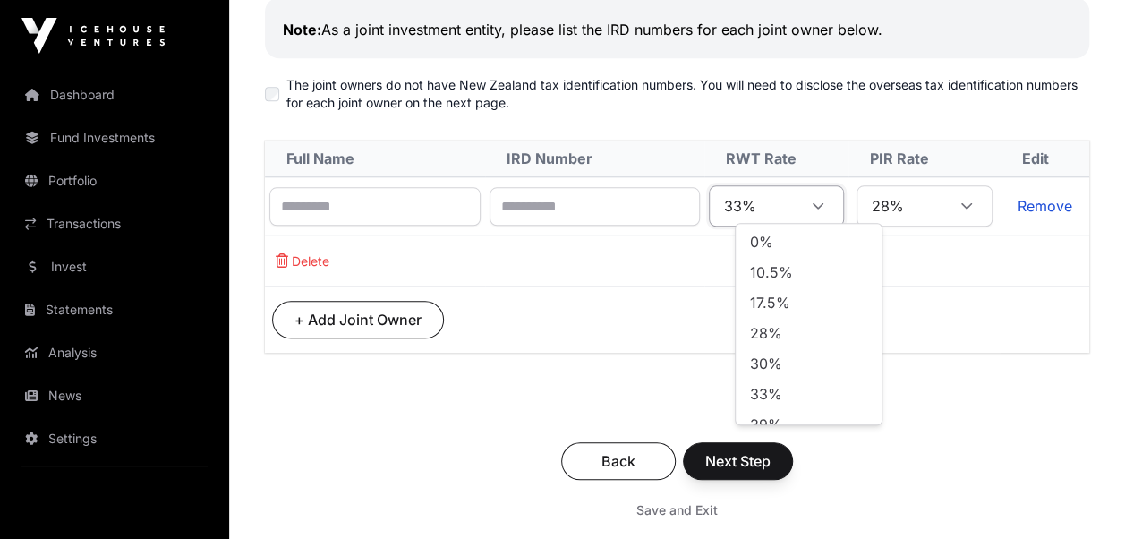
click at [794, 392] on li "33%" at bounding box center [808, 393] width 139 height 29
click at [306, 207] on input "text" at bounding box center [374, 206] width 211 height 38
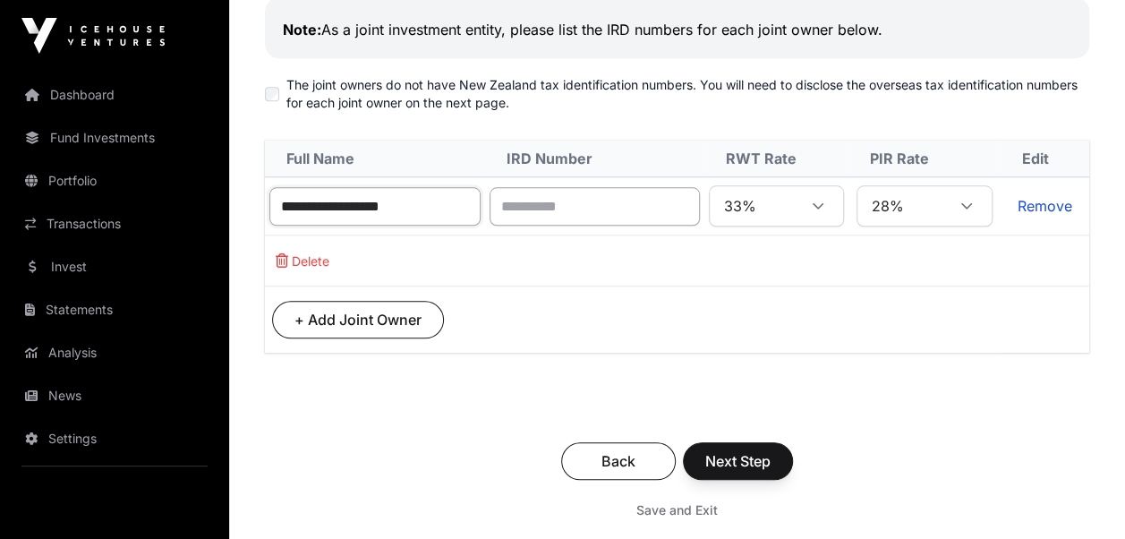
type input "**********"
click at [548, 201] on input "text" at bounding box center [595, 206] width 211 height 38
click at [579, 202] on input "**********" at bounding box center [595, 206] width 211 height 38
type input "**********"
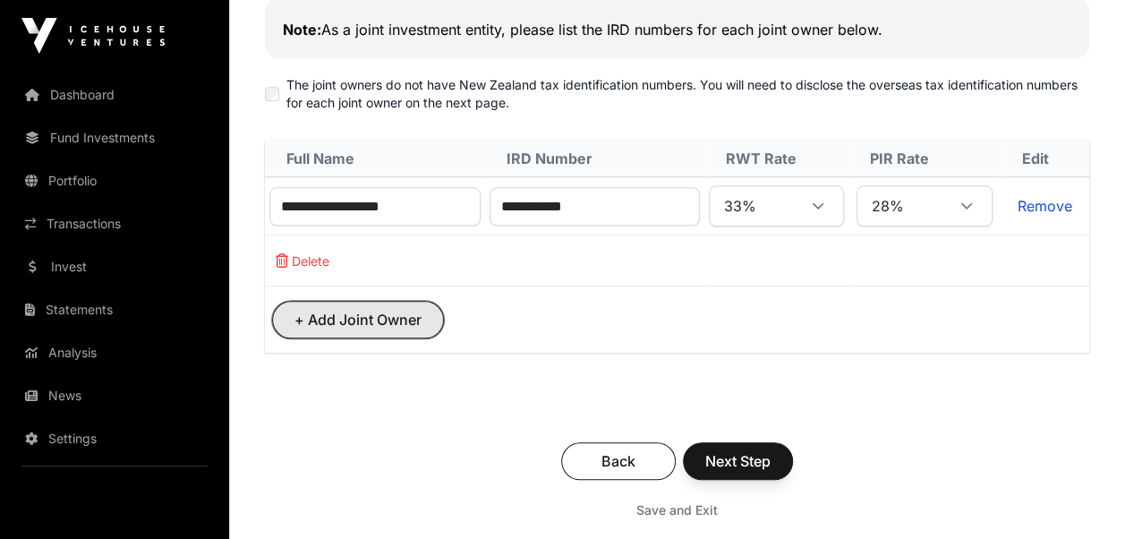
click at [342, 309] on span "+ Add Joint Owner" at bounding box center [357, 319] width 127 height 21
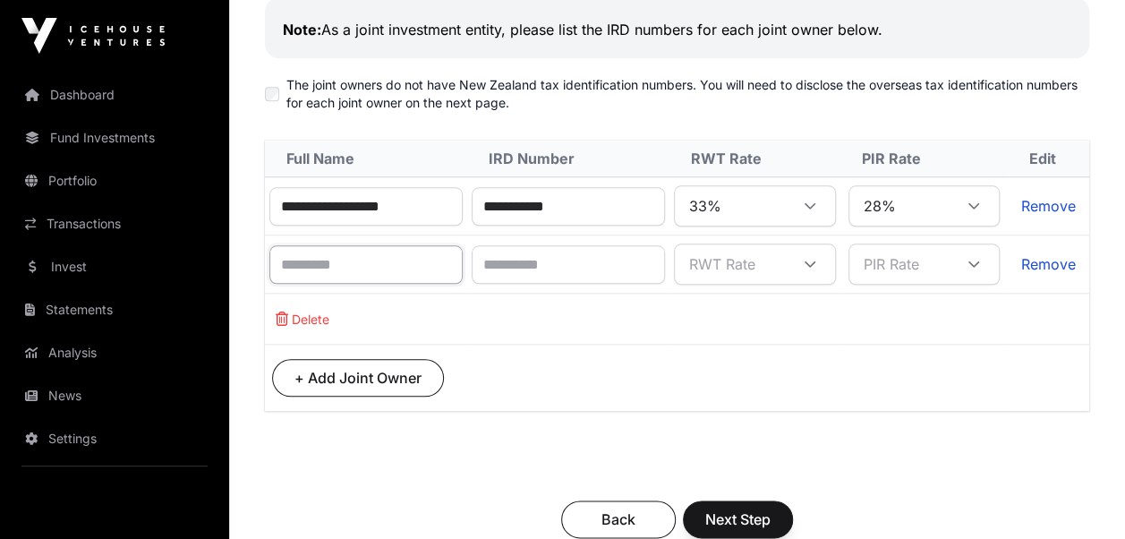
click at [324, 261] on input "text" at bounding box center [365, 264] width 193 height 38
click at [359, 260] on input "**********" at bounding box center [365, 264] width 193 height 38
type input "**********"
click at [536, 267] on input "text" at bounding box center [568, 264] width 193 height 38
type input "**********"
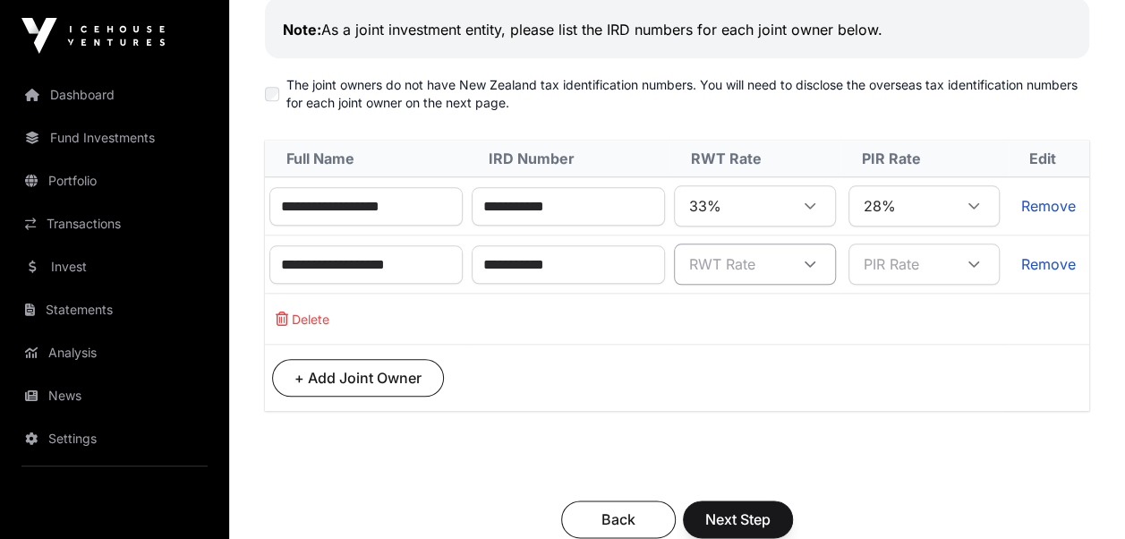
click at [816, 261] on icon at bounding box center [810, 264] width 13 height 13
click at [780, 443] on li "33%" at bounding box center [792, 450] width 134 height 29
click at [976, 260] on icon at bounding box center [969, 264] width 13 height 13
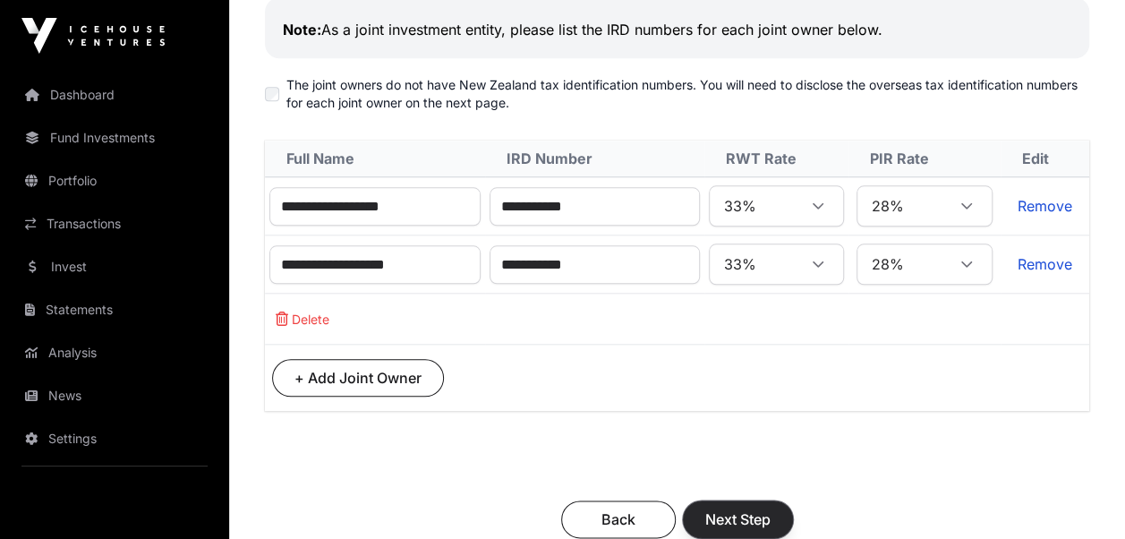
click at [719, 508] on span "Next Step" at bounding box center [737, 518] width 65 height 21
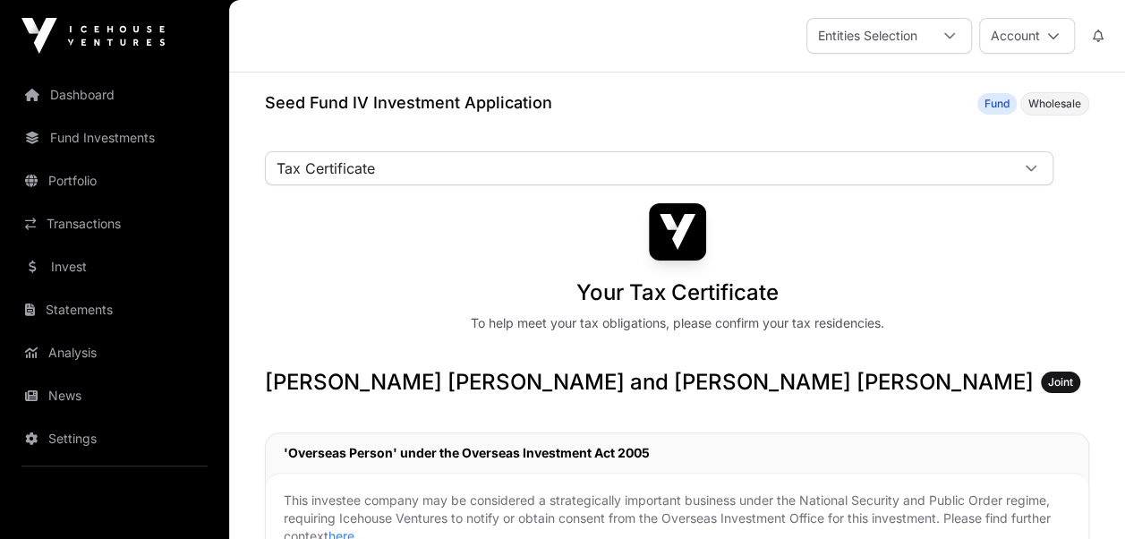
drag, startPoint x: 719, startPoint y: 507, endPoint x: 453, endPoint y: 242, distance: 375.3
click at [453, 242] on div "Your Tax Certificate To help meet your tax obligations, please confirm your tax…" at bounding box center [677, 267] width 824 height 129
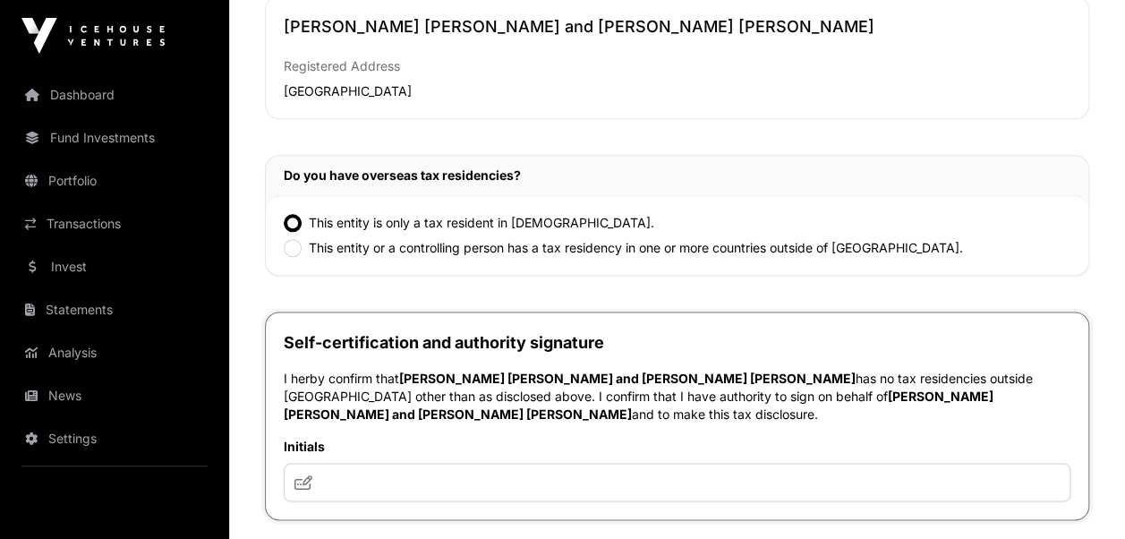
scroll to position [1068, 0]
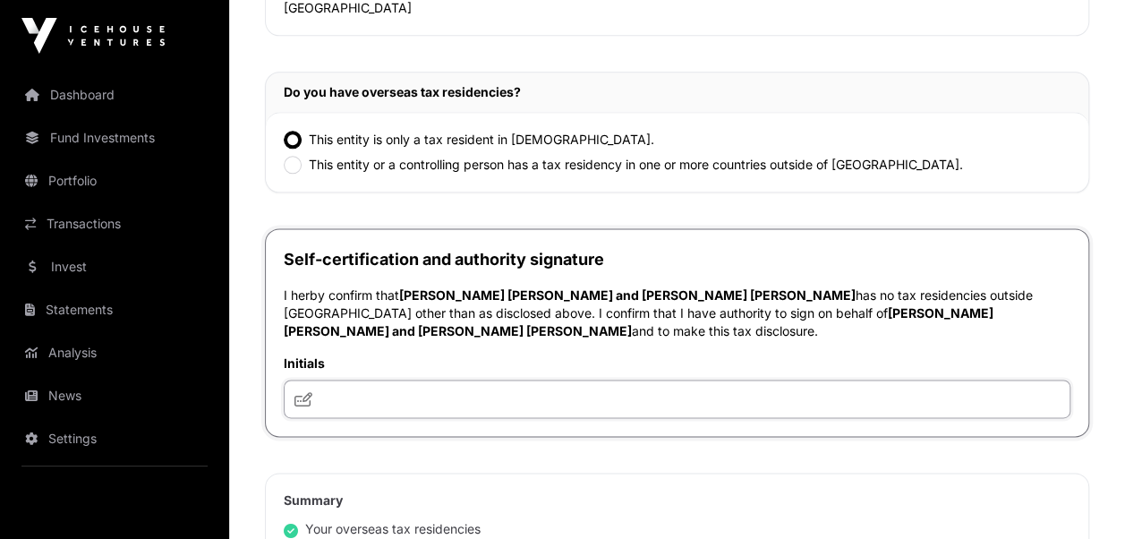
click at [338, 379] on input "text" at bounding box center [677, 398] width 787 height 38
click at [304, 392] on icon at bounding box center [303, 399] width 18 height 14
drag, startPoint x: 410, startPoint y: 360, endPoint x: 285, endPoint y: 365, distance: 125.4
click at [285, 379] on input "**********" at bounding box center [677, 398] width 787 height 38
click at [299, 392] on icon at bounding box center [303, 399] width 18 height 14
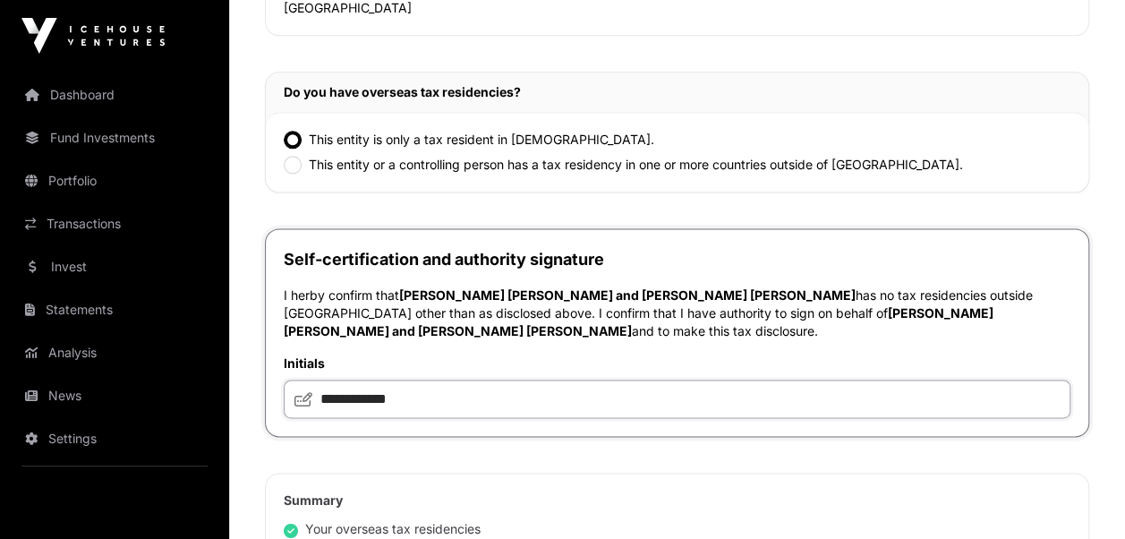
click at [370, 379] on input "**********" at bounding box center [677, 398] width 787 height 38
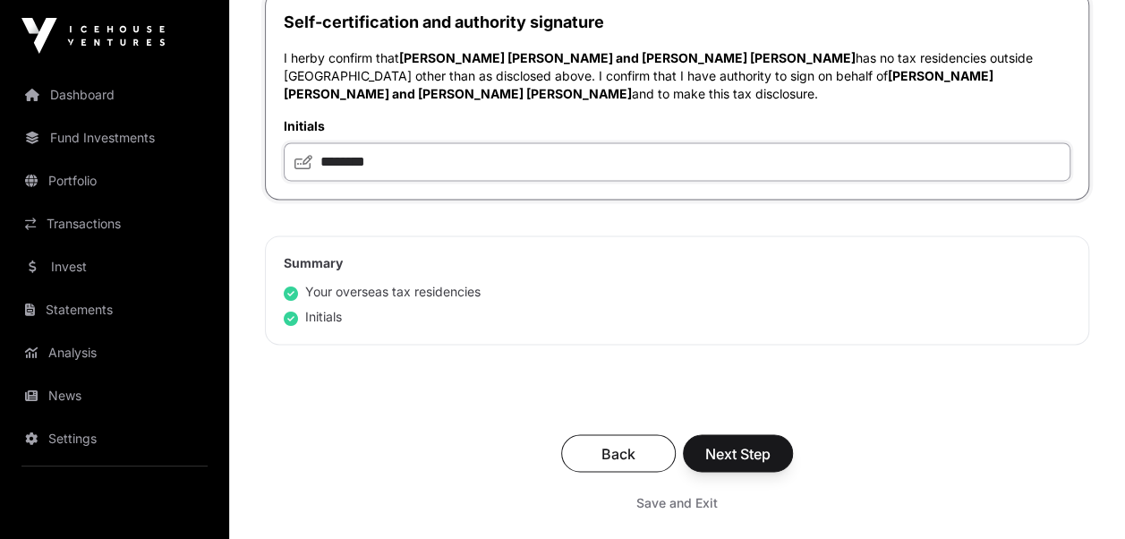
scroll to position [1366, 0]
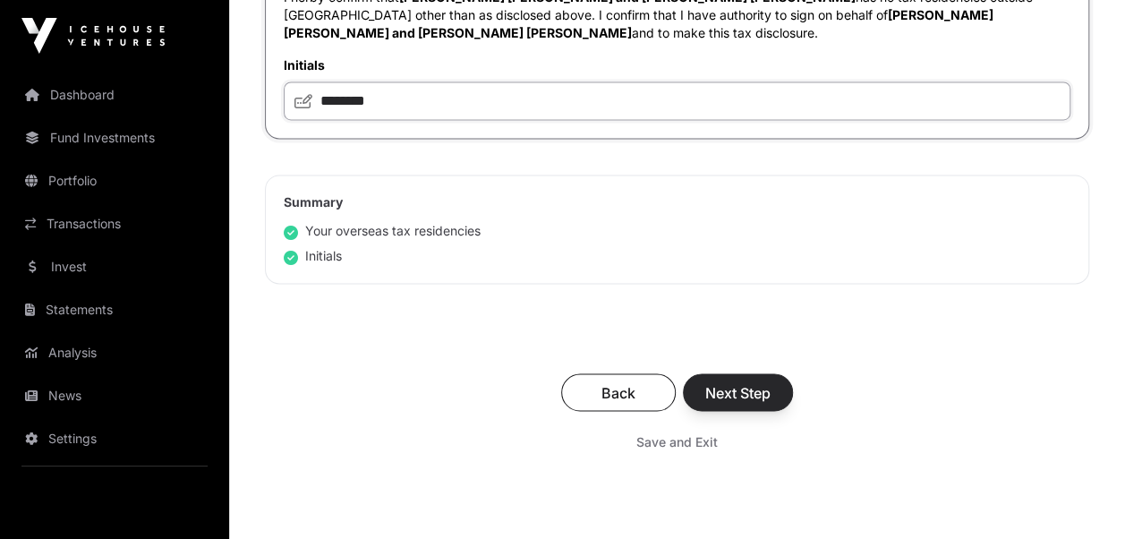
type input "********"
click at [740, 381] on span "Next Step" at bounding box center [737, 391] width 65 height 21
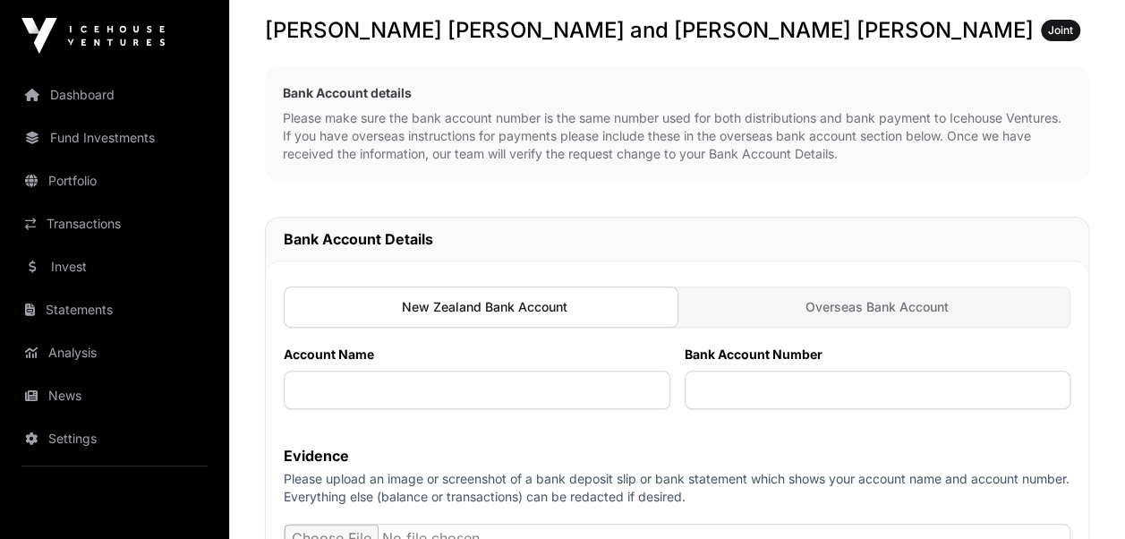
scroll to position [412, 0]
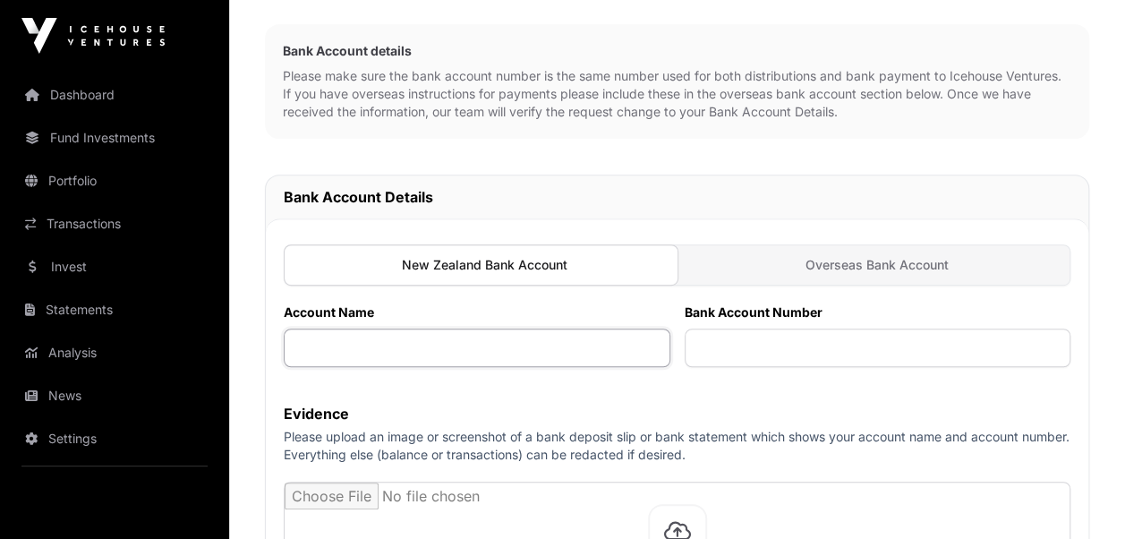
click at [317, 345] on input "text" at bounding box center [477, 347] width 387 height 38
type input "**********"
click at [705, 349] on input "text" at bounding box center [878, 347] width 387 height 38
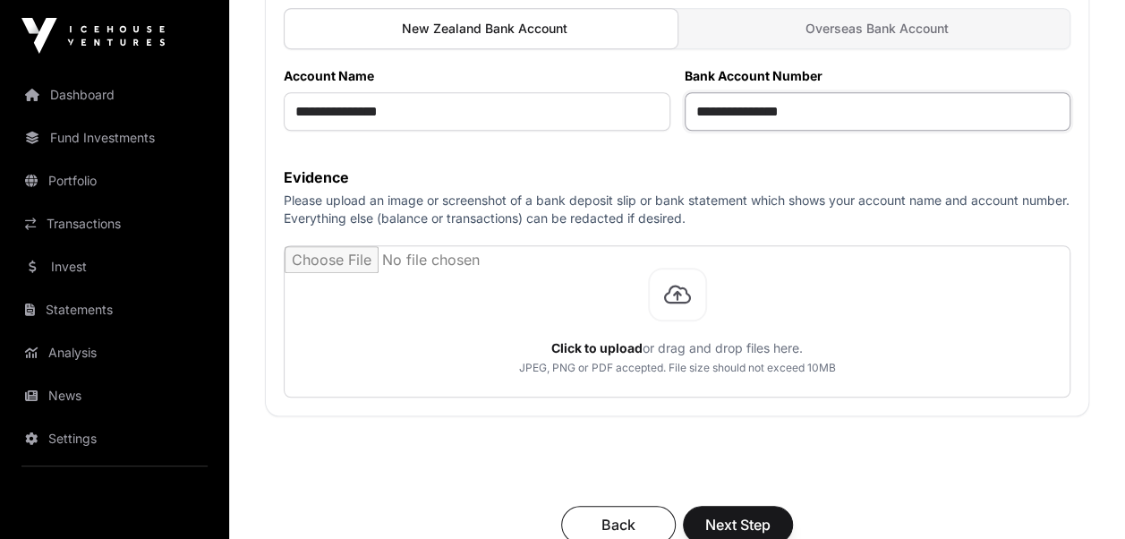
scroll to position [692, 0]
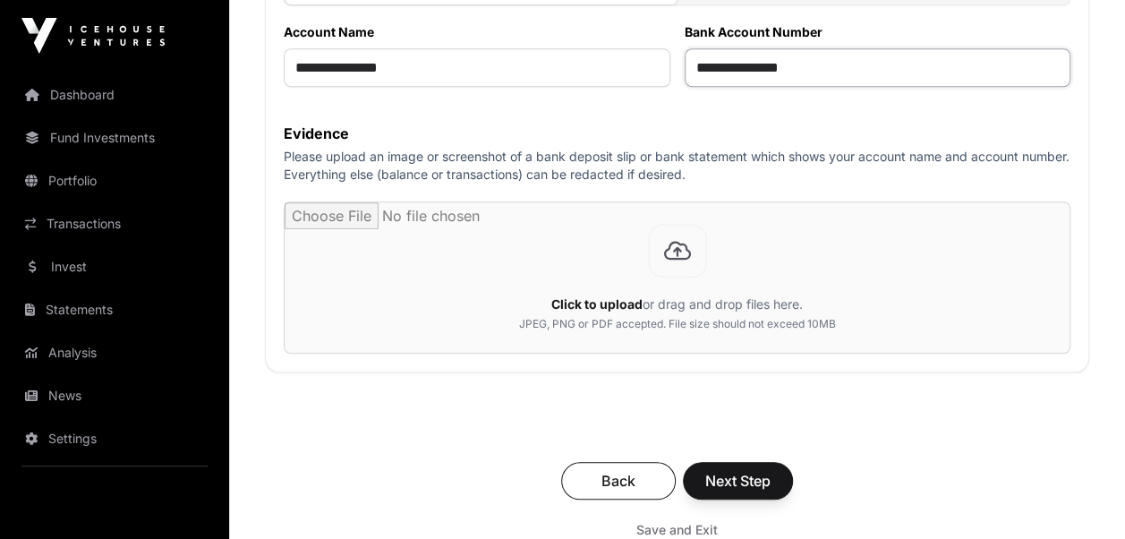
type input "**********"
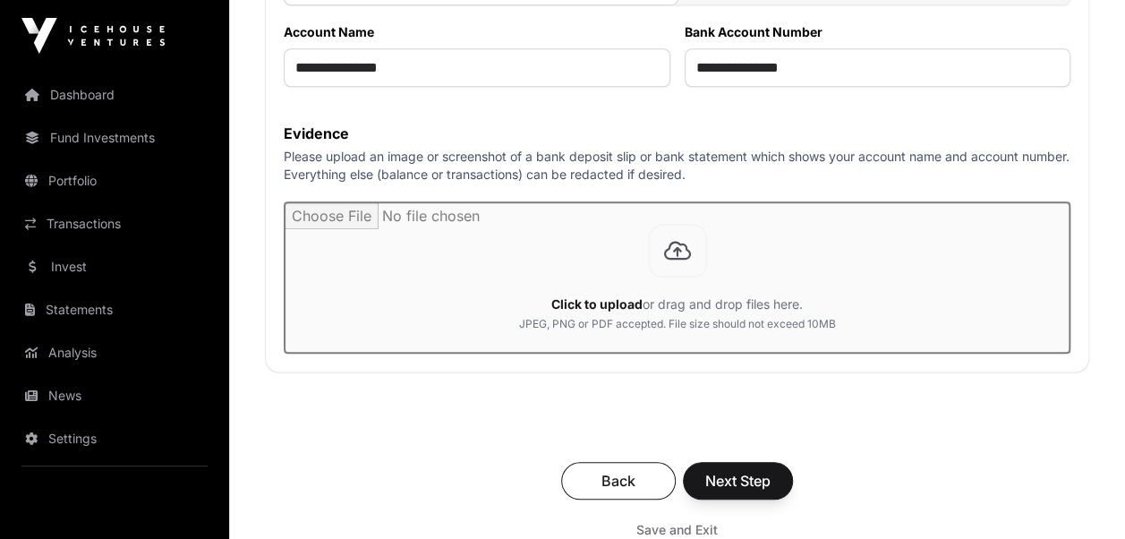
click at [680, 293] on input "file" at bounding box center [677, 277] width 785 height 150
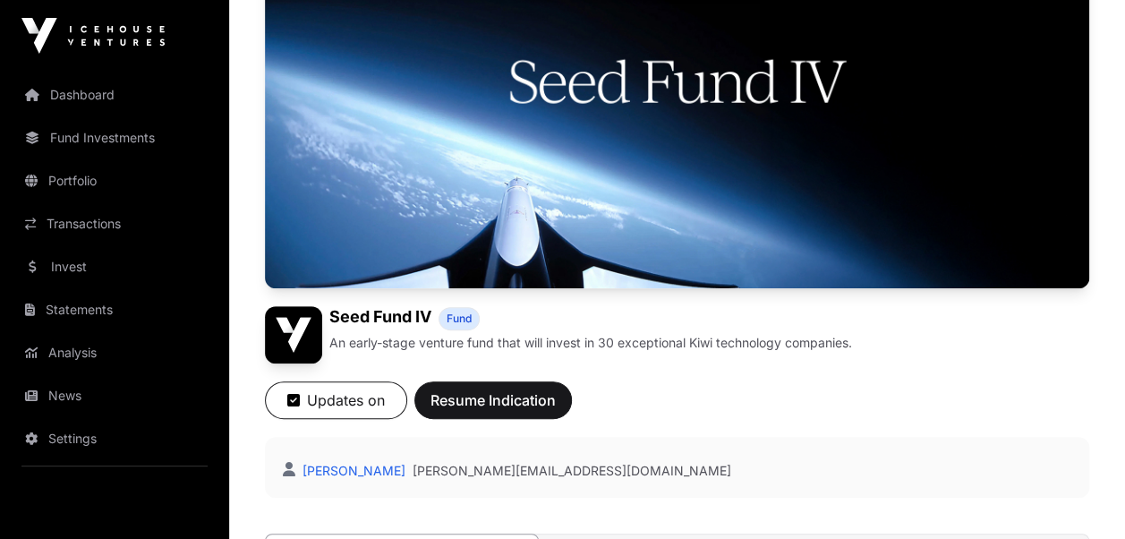
scroll to position [262, 0]
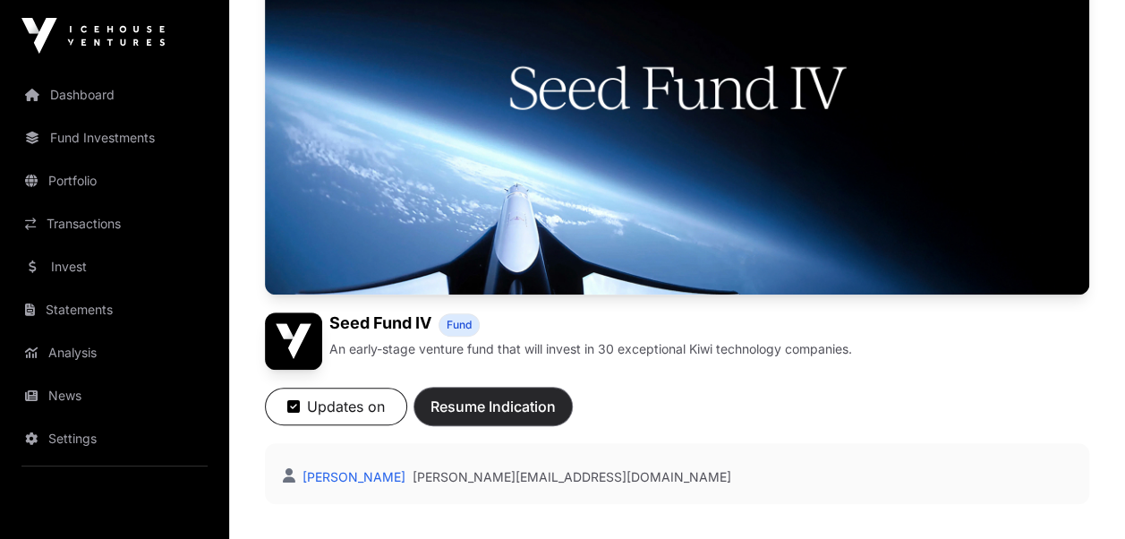
click at [486, 407] on span "Resume Indication" at bounding box center [493, 406] width 125 height 21
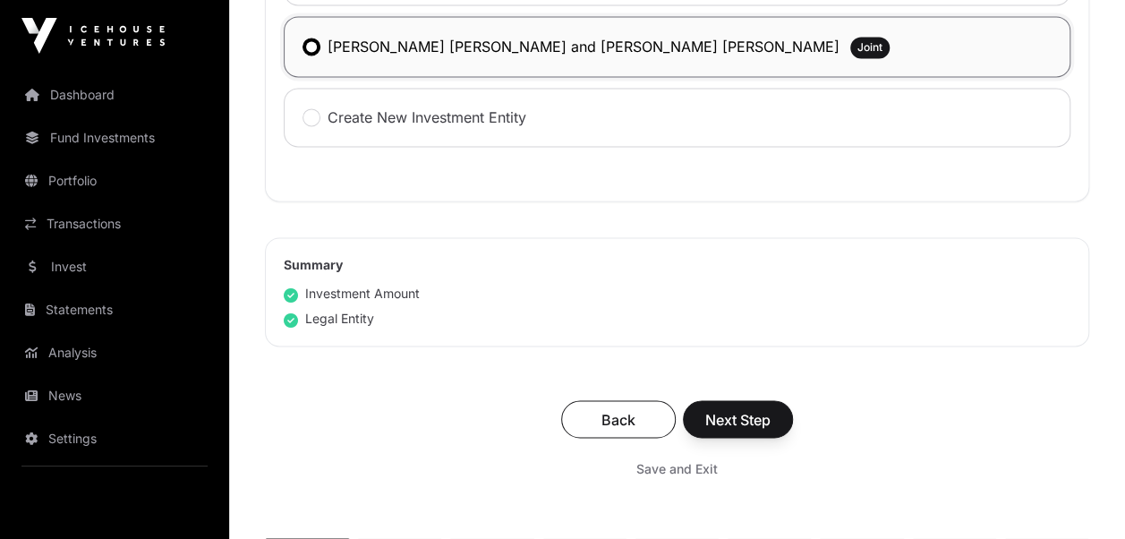
scroll to position [1276, 0]
click at [724, 408] on span "Next Step" at bounding box center [737, 418] width 65 height 21
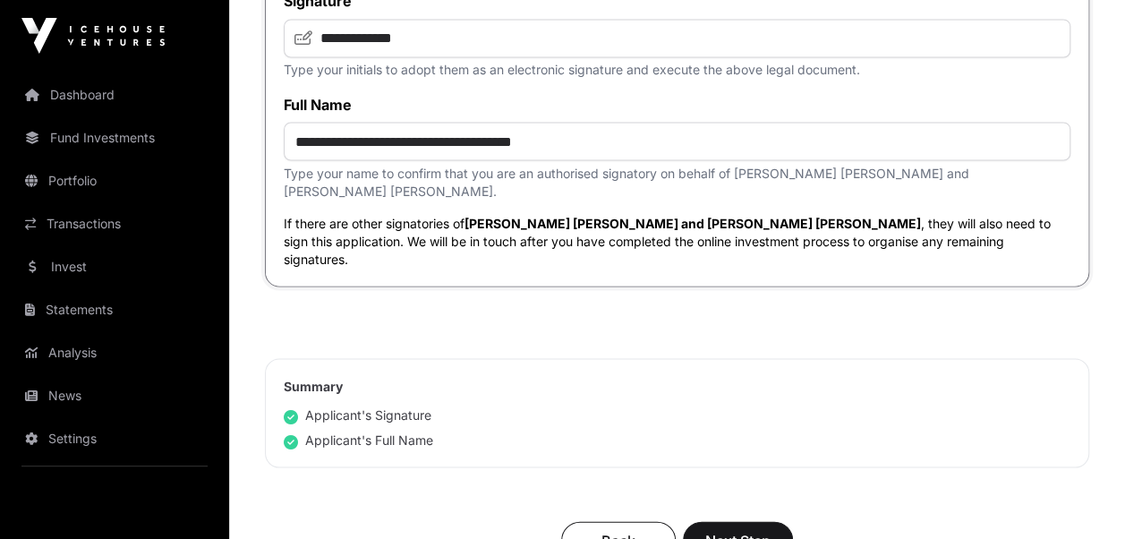
scroll to position [4976, 0]
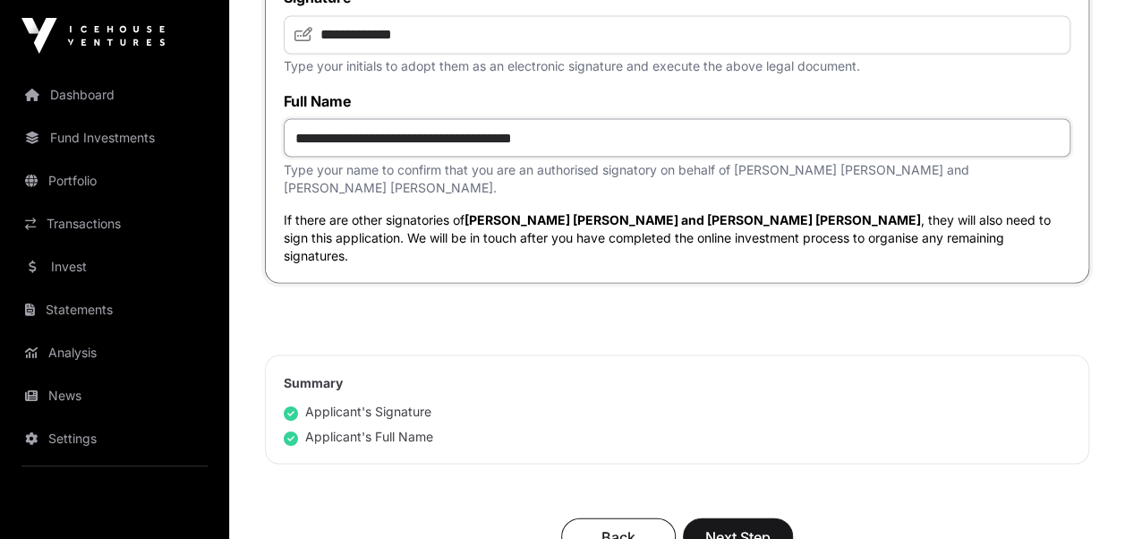
click at [442, 150] on input "**********" at bounding box center [677, 137] width 787 height 38
type input "**********"
click at [755, 525] on span "Next Step" at bounding box center [737, 535] width 65 height 21
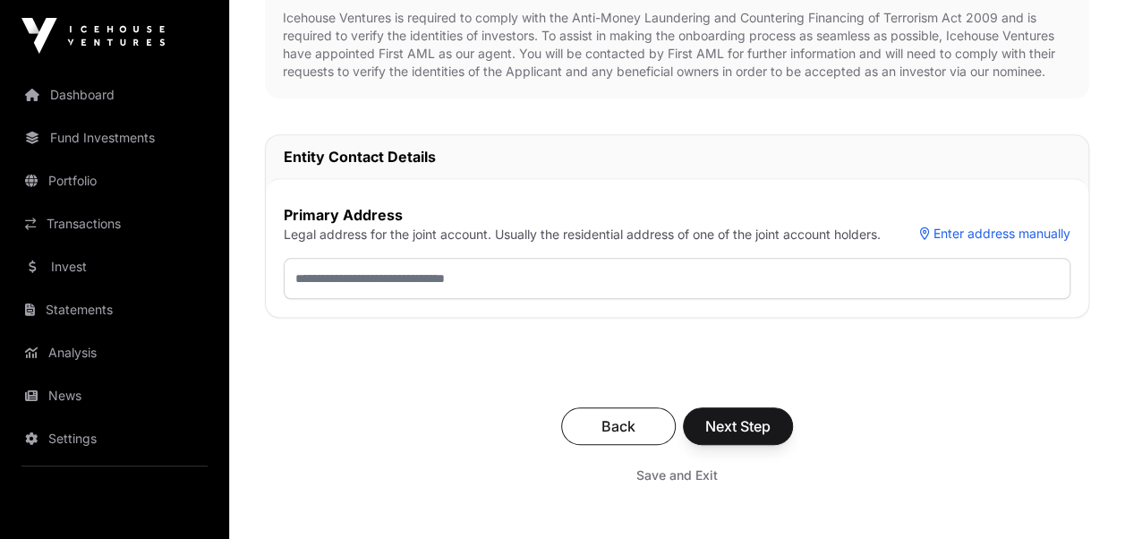
scroll to position [471, 0]
click at [349, 277] on input "text" at bounding box center [677, 277] width 787 height 41
type input "**********"
click at [726, 421] on span "Next Step" at bounding box center [737, 424] width 65 height 21
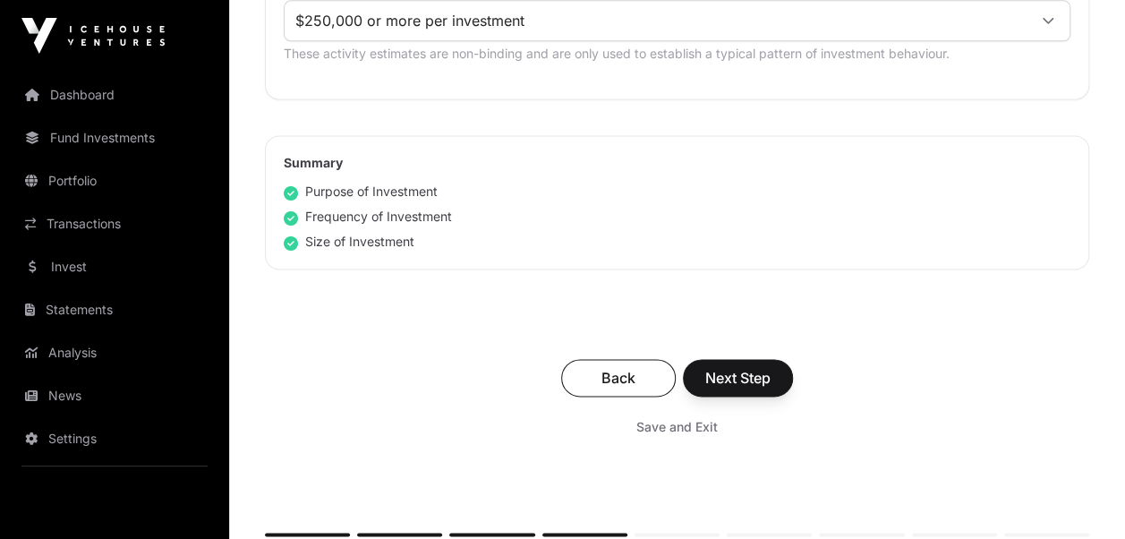
scroll to position [1187, 0]
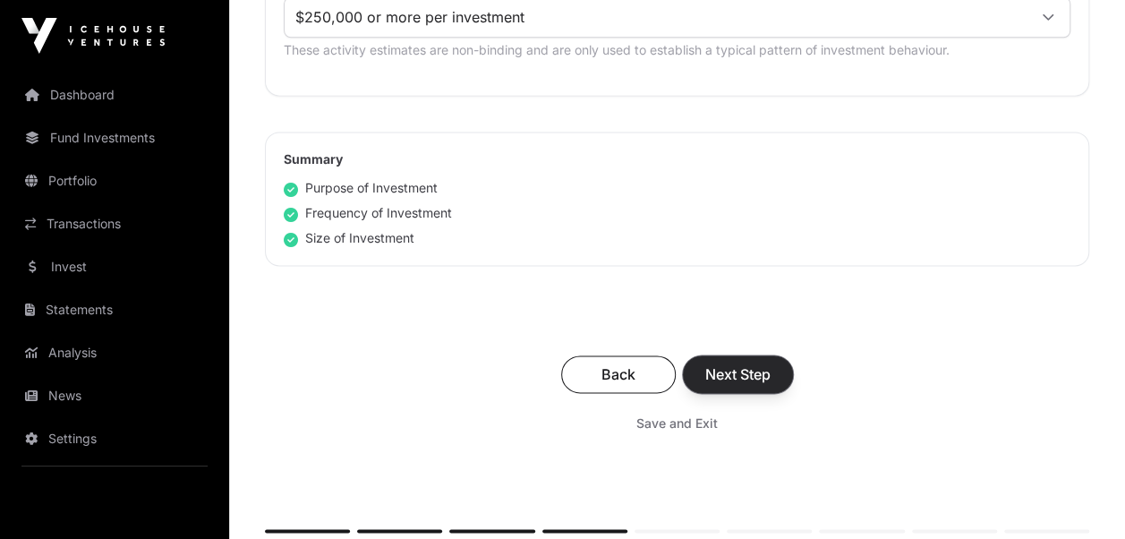
click at [737, 369] on span "Next Step" at bounding box center [737, 373] width 65 height 21
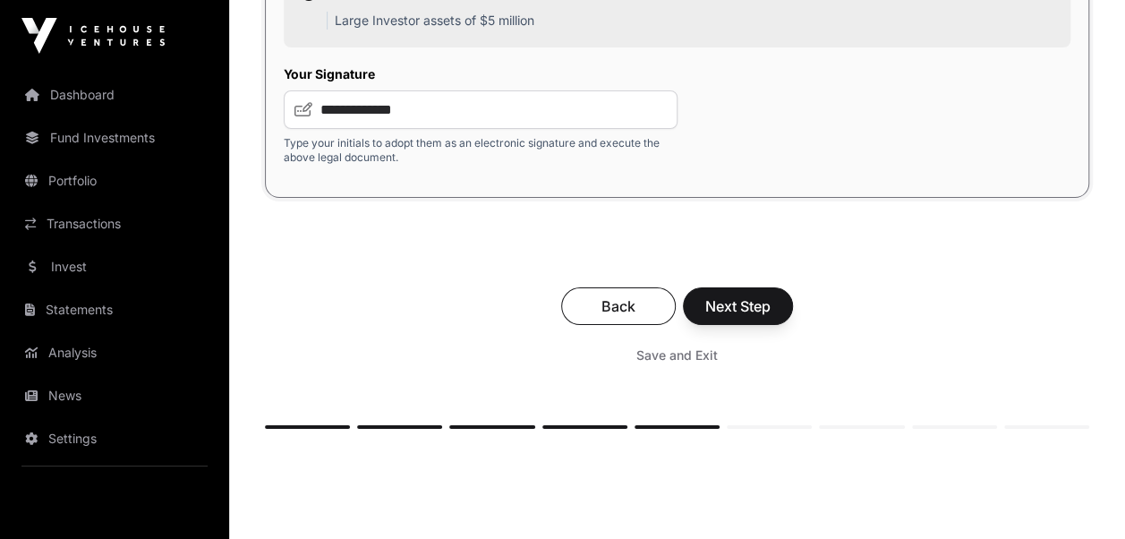
scroll to position [3299, 0]
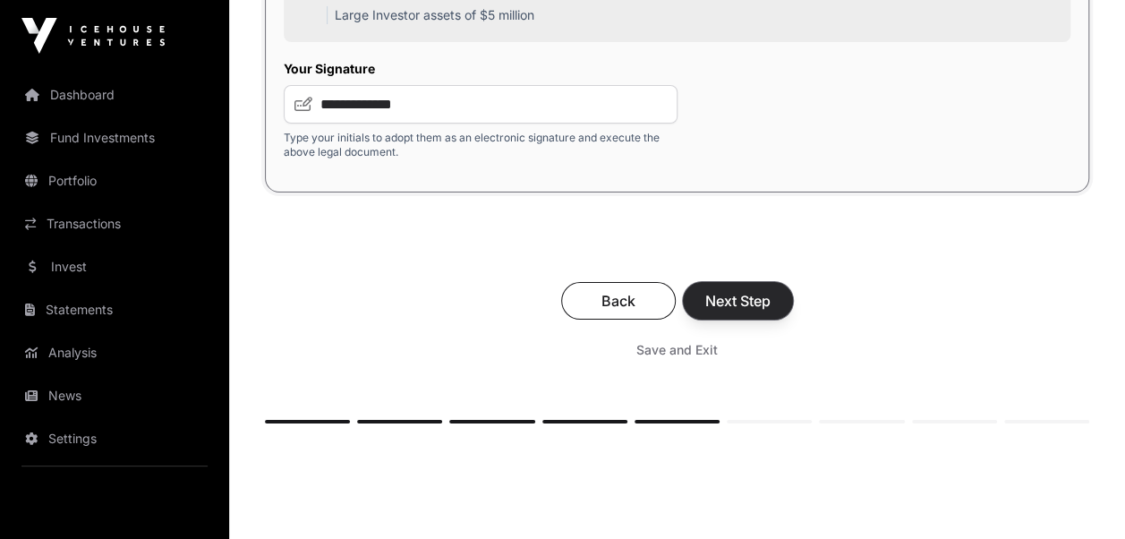
click at [747, 290] on span "Next Step" at bounding box center [737, 300] width 65 height 21
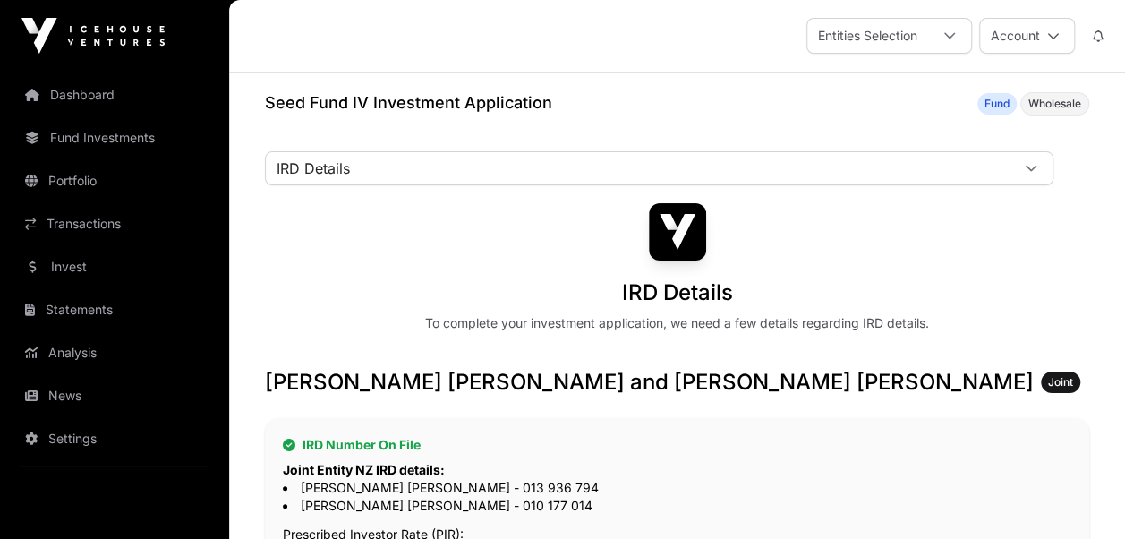
click at [747, 289] on div "IRD Details To complete your investment application, we need a few details rega…" at bounding box center [677, 267] width 824 height 129
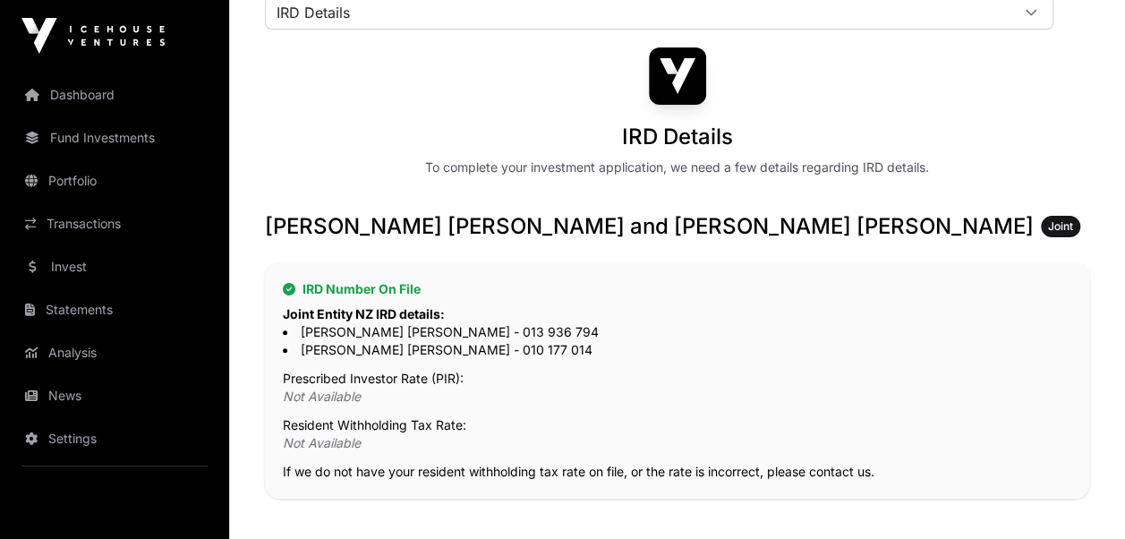
scroll to position [143, 0]
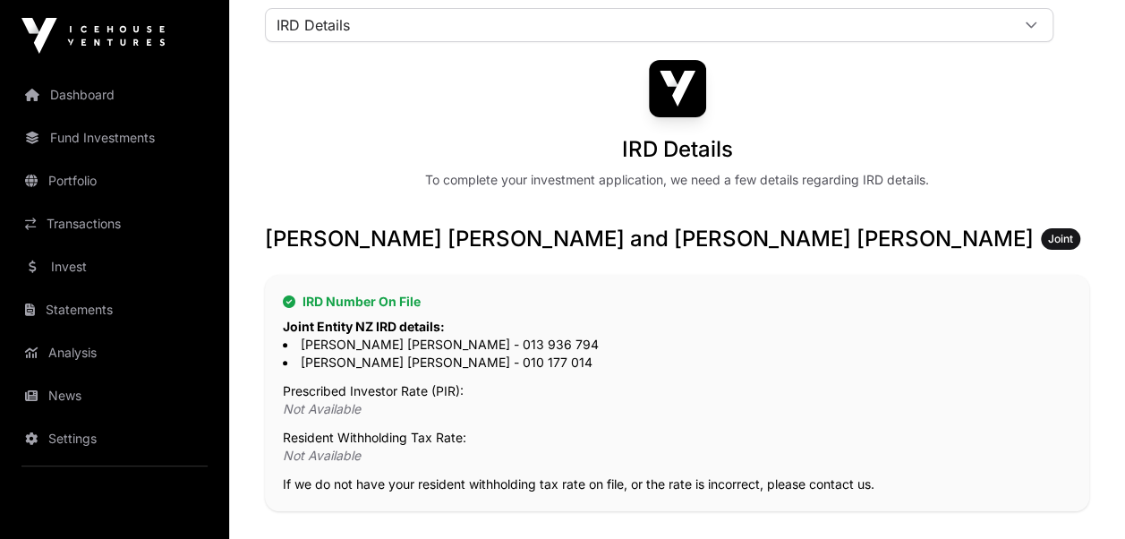
click at [333, 403] on p "Not Available" at bounding box center [677, 409] width 789 height 18
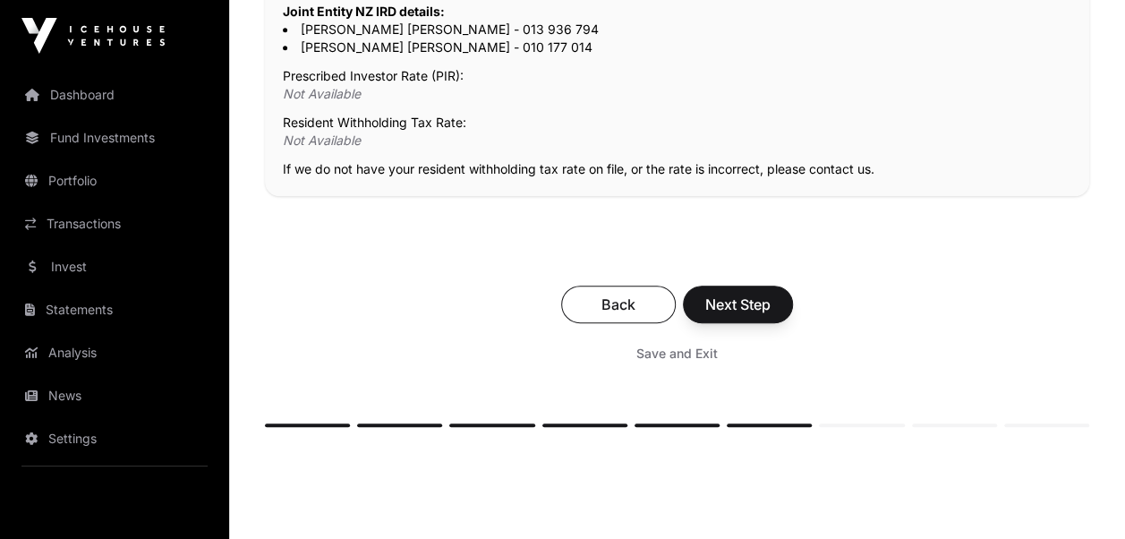
scroll to position [459, 0]
click at [729, 297] on span "Next Step" at bounding box center [737, 303] width 65 height 21
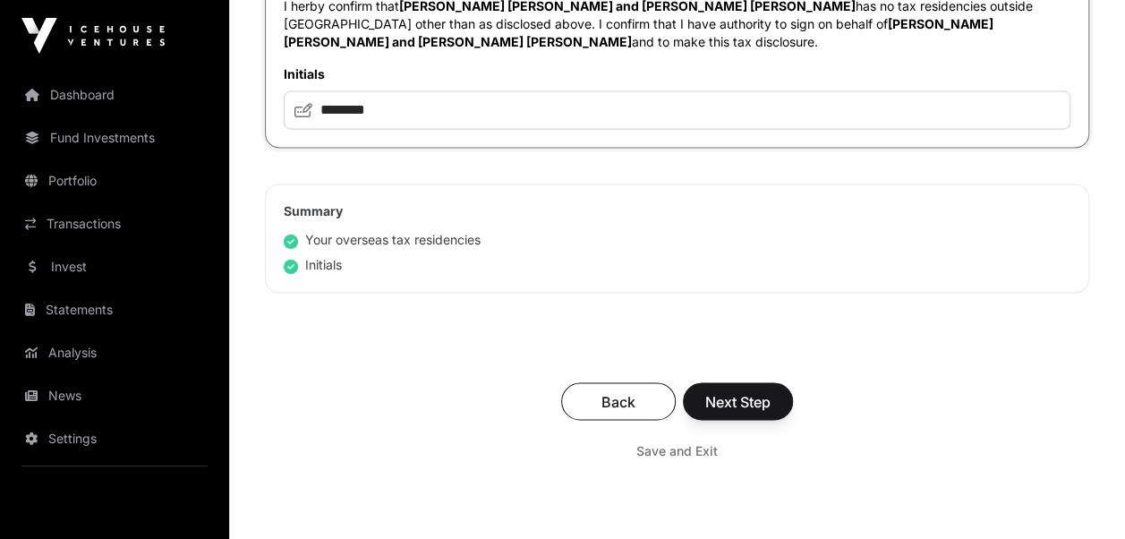
scroll to position [1360, 0]
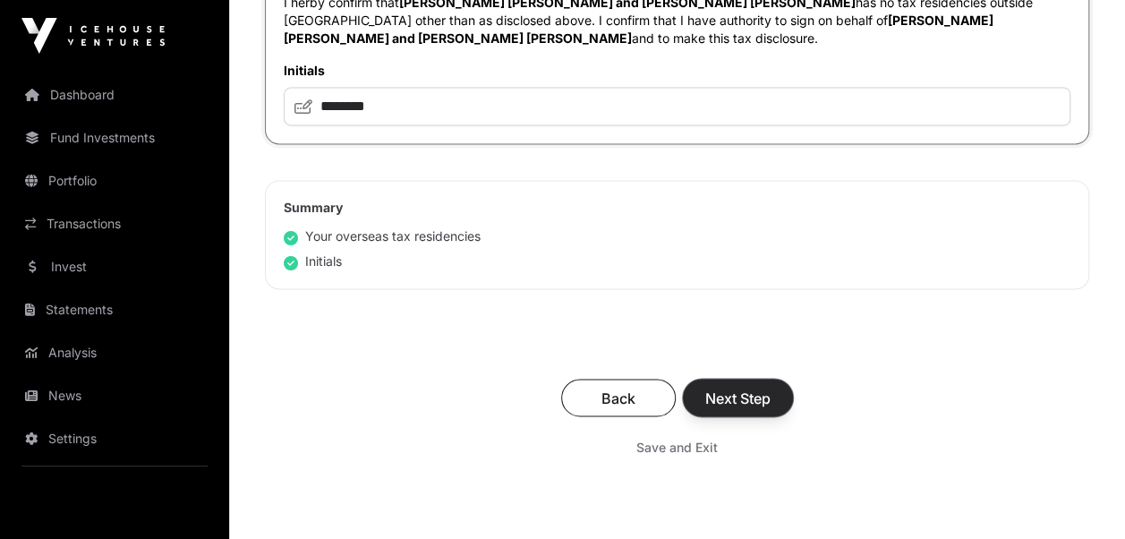
click at [739, 387] on span "Next Step" at bounding box center [737, 397] width 65 height 21
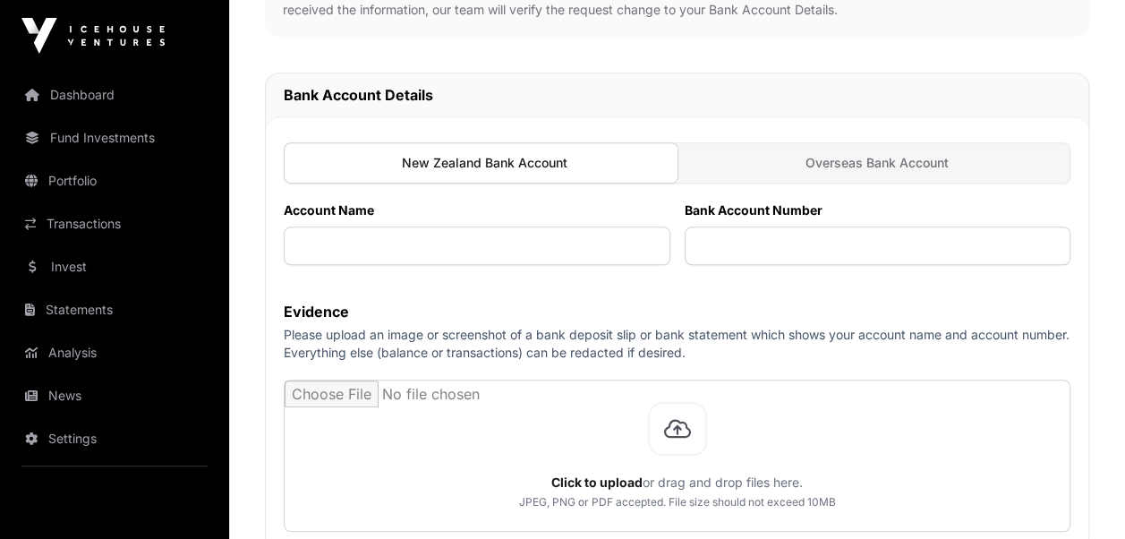
scroll to position [513, 0]
click at [342, 238] on input "text" at bounding box center [477, 246] width 387 height 38
type input "**********"
click at [706, 242] on input "text" at bounding box center [878, 246] width 387 height 38
type input "**********"
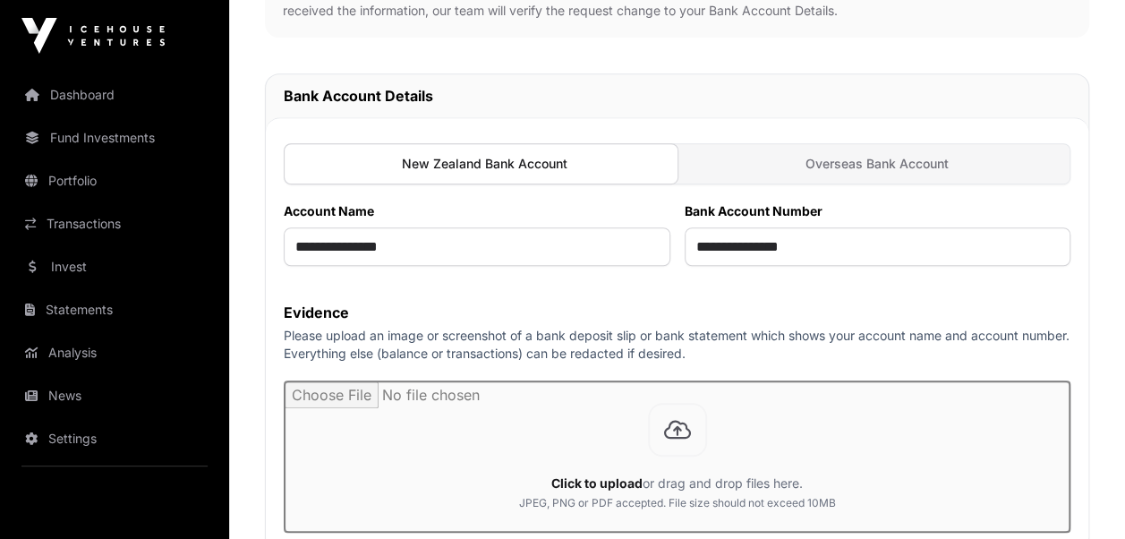
click at [656, 460] on input "file" at bounding box center [677, 456] width 785 height 150
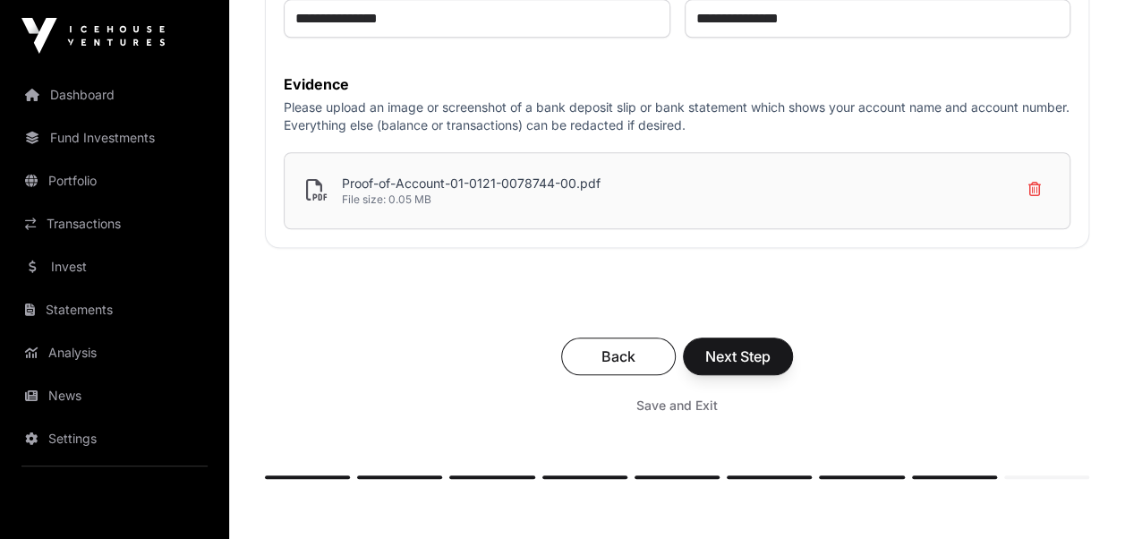
scroll to position [746, 0]
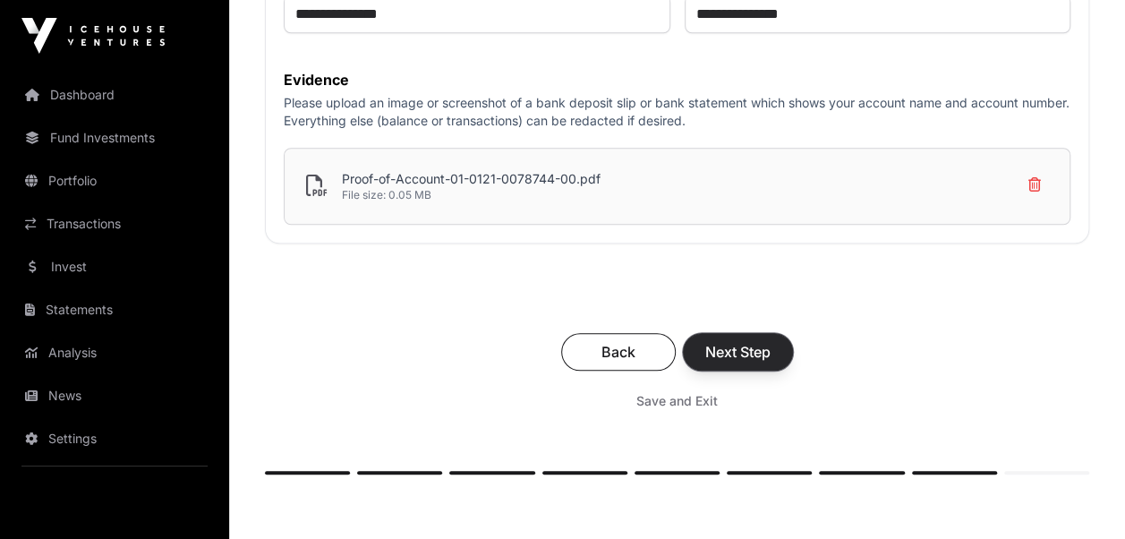
click at [727, 355] on span "Next Step" at bounding box center [737, 351] width 65 height 21
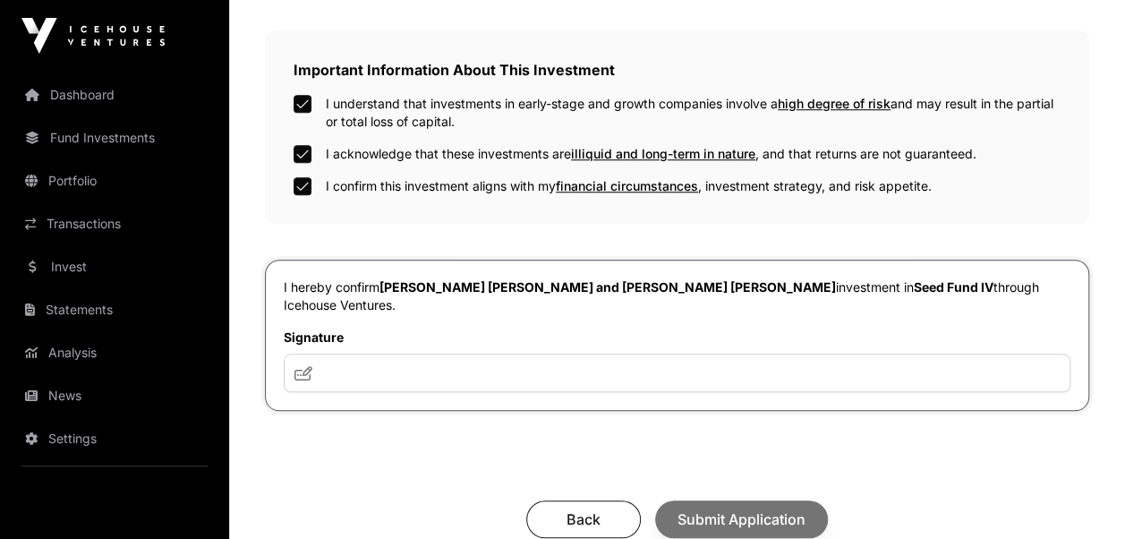
scroll to position [632, 0]
click at [328, 354] on input "text" at bounding box center [677, 373] width 787 height 38
type input "**********"
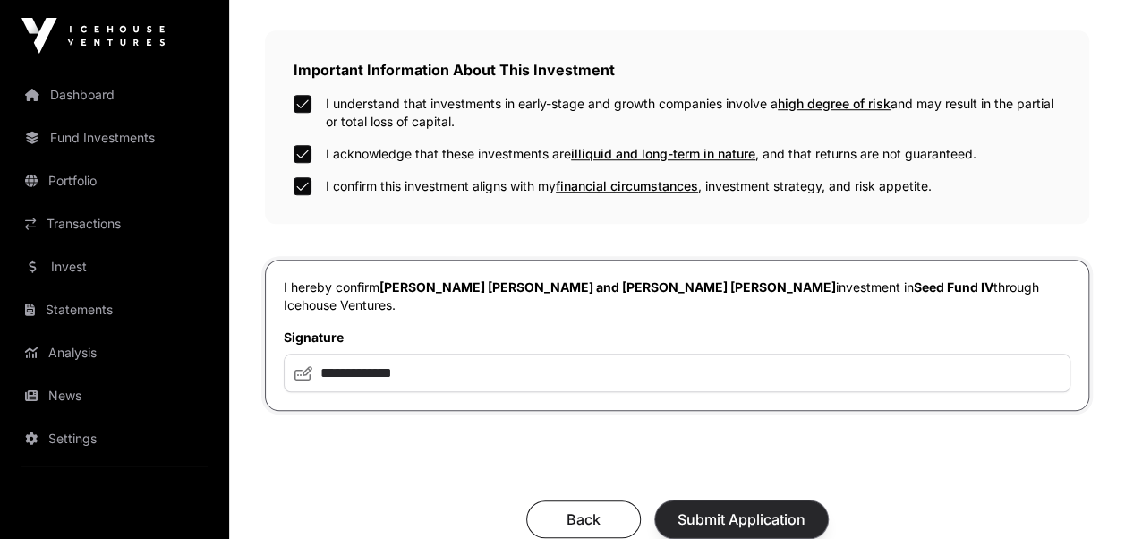
click at [692, 500] on button "Submit Application" at bounding box center [741, 519] width 173 height 38
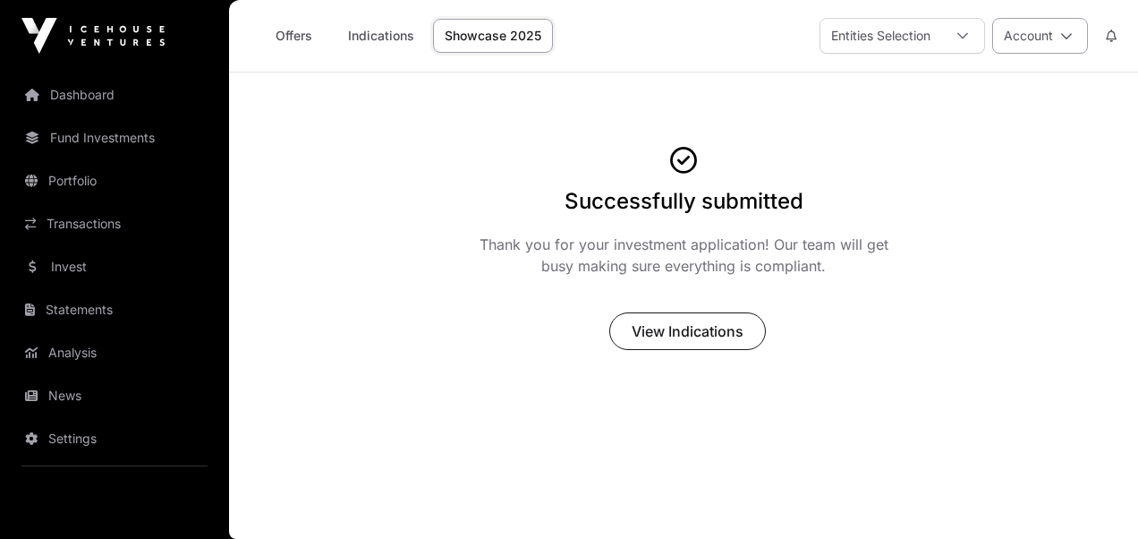
click at [1070, 38] on icon at bounding box center [1067, 36] width 13 height 13
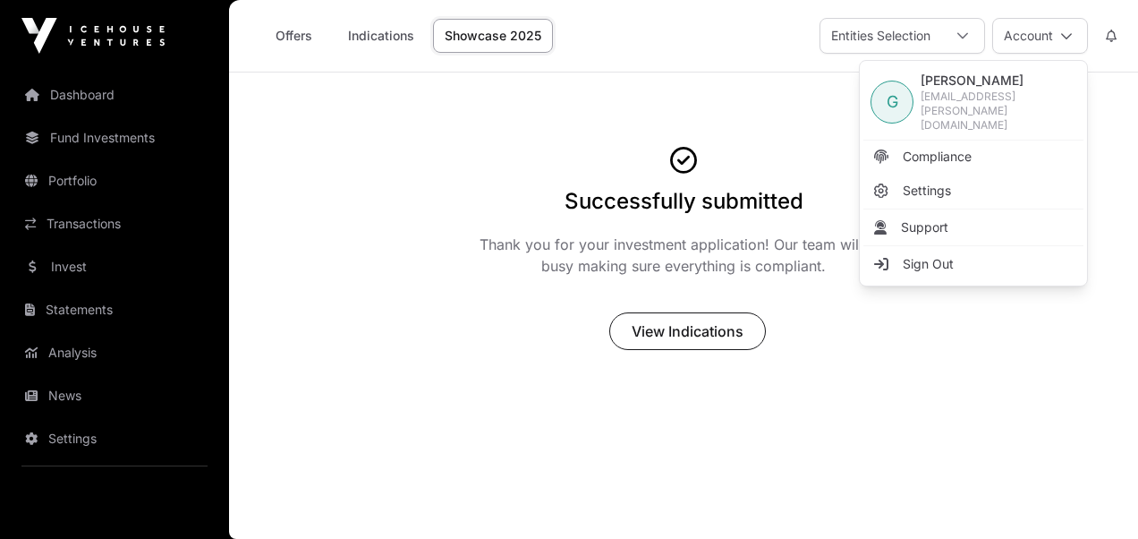
click at [1076, 347] on div "Successfully submitted Thank you for your investment application! Our team will…" at bounding box center [683, 257] width 909 height 227
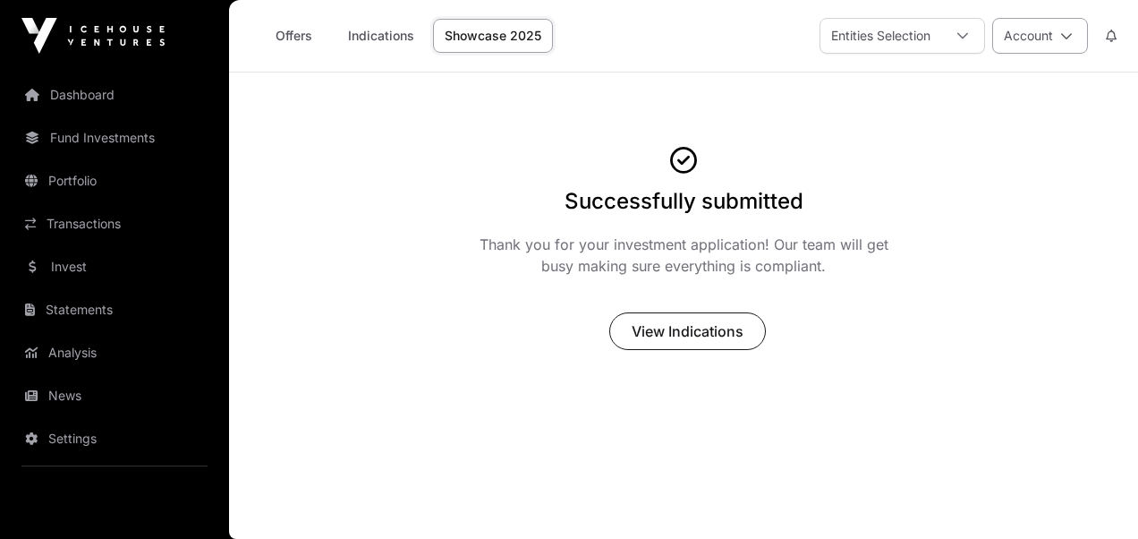
click at [1066, 36] on icon at bounding box center [1067, 36] width 13 height 13
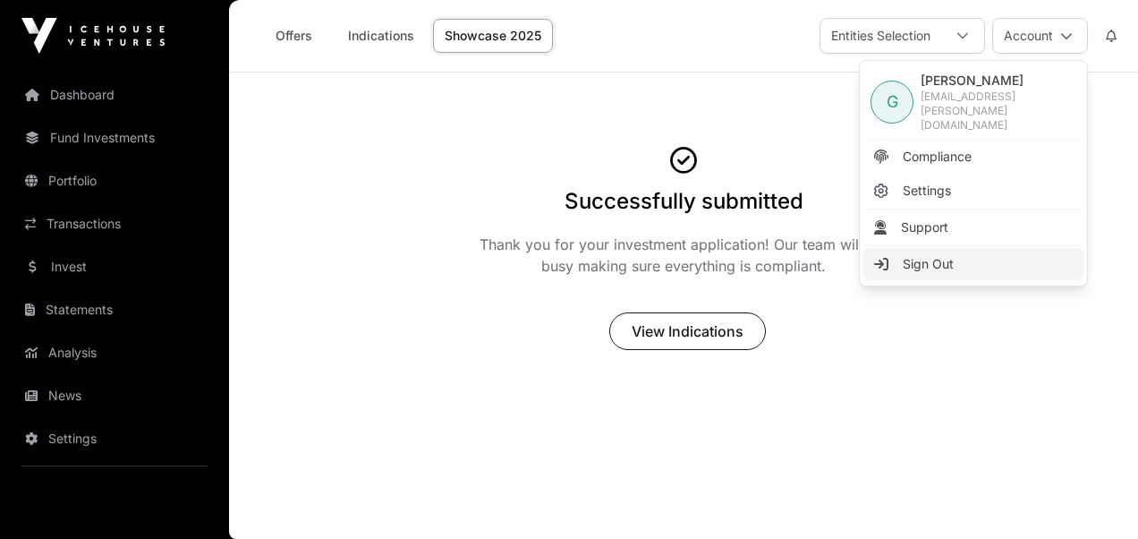
click at [970, 248] on link "Sign Out" at bounding box center [974, 264] width 220 height 32
